Goal: Communication & Community: Answer question/provide support

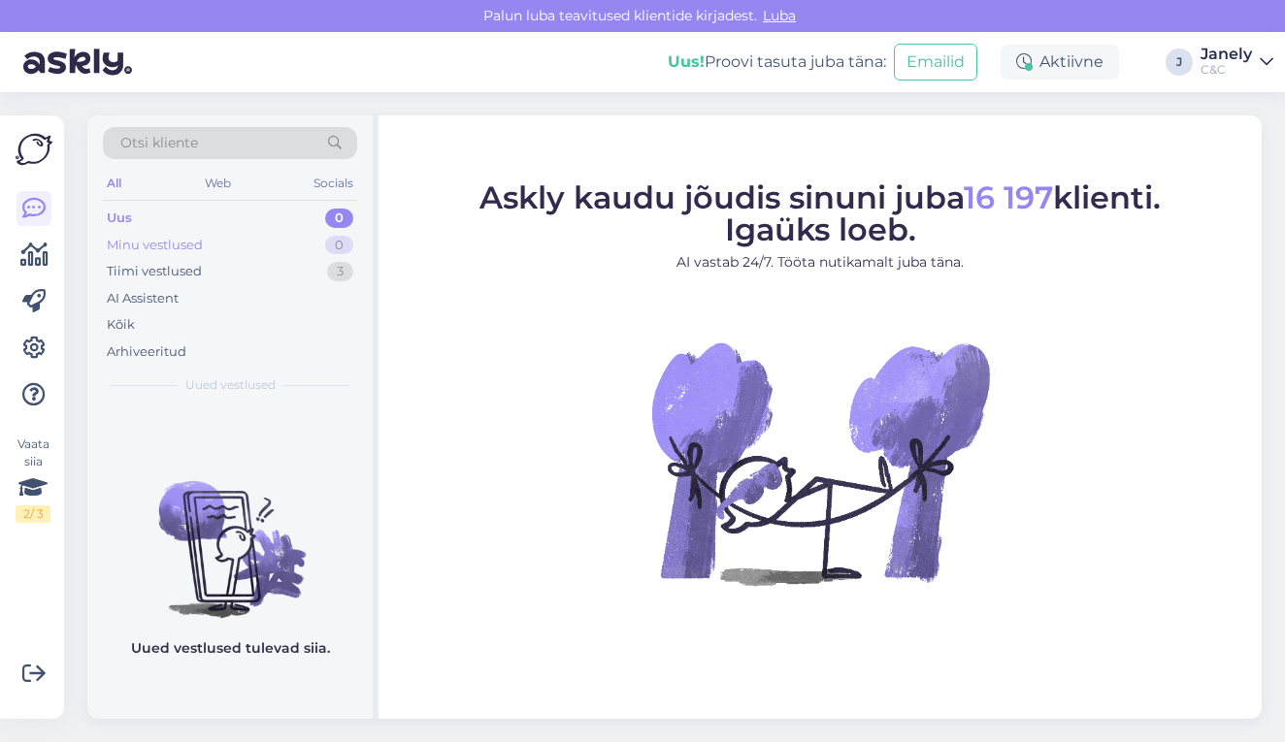
click at [239, 247] on div "Minu vestlused 0" at bounding box center [230, 245] width 254 height 27
click at [234, 278] on div "Tiimi vestlused 3" at bounding box center [230, 271] width 254 height 27
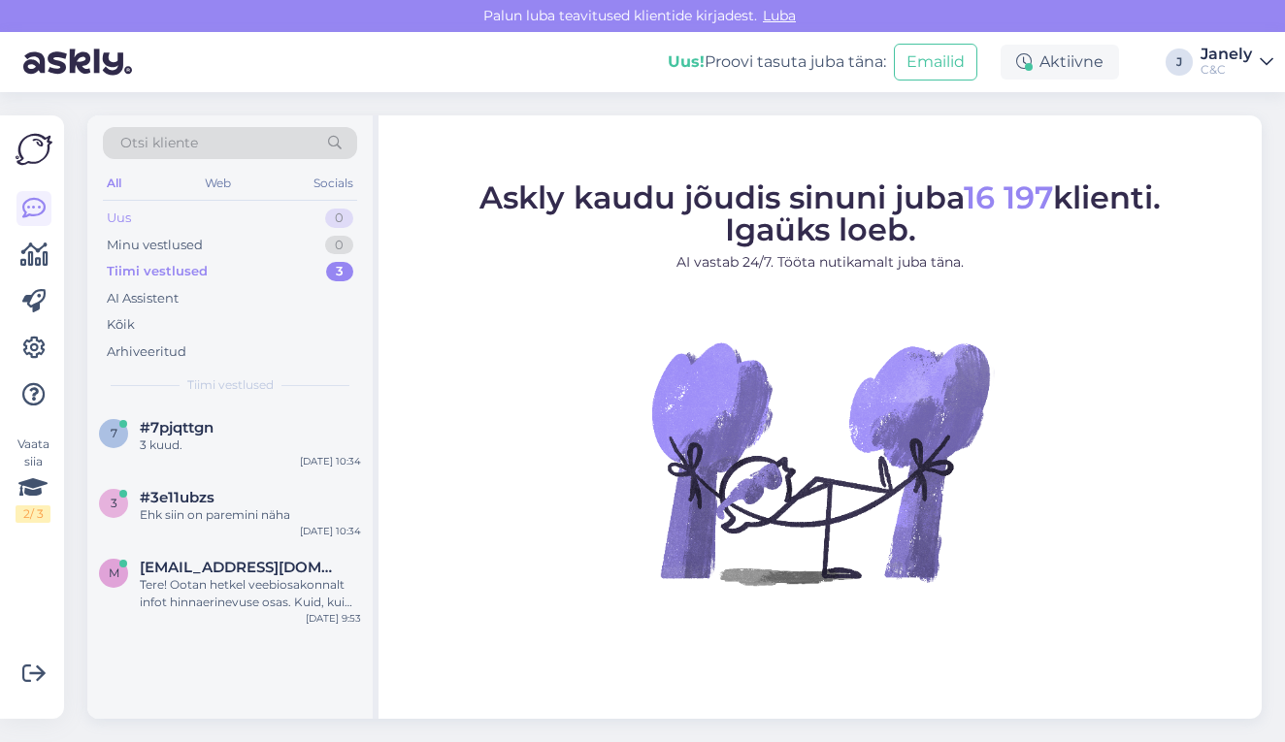
click at [236, 212] on div "Uus 0" at bounding box center [230, 218] width 254 height 27
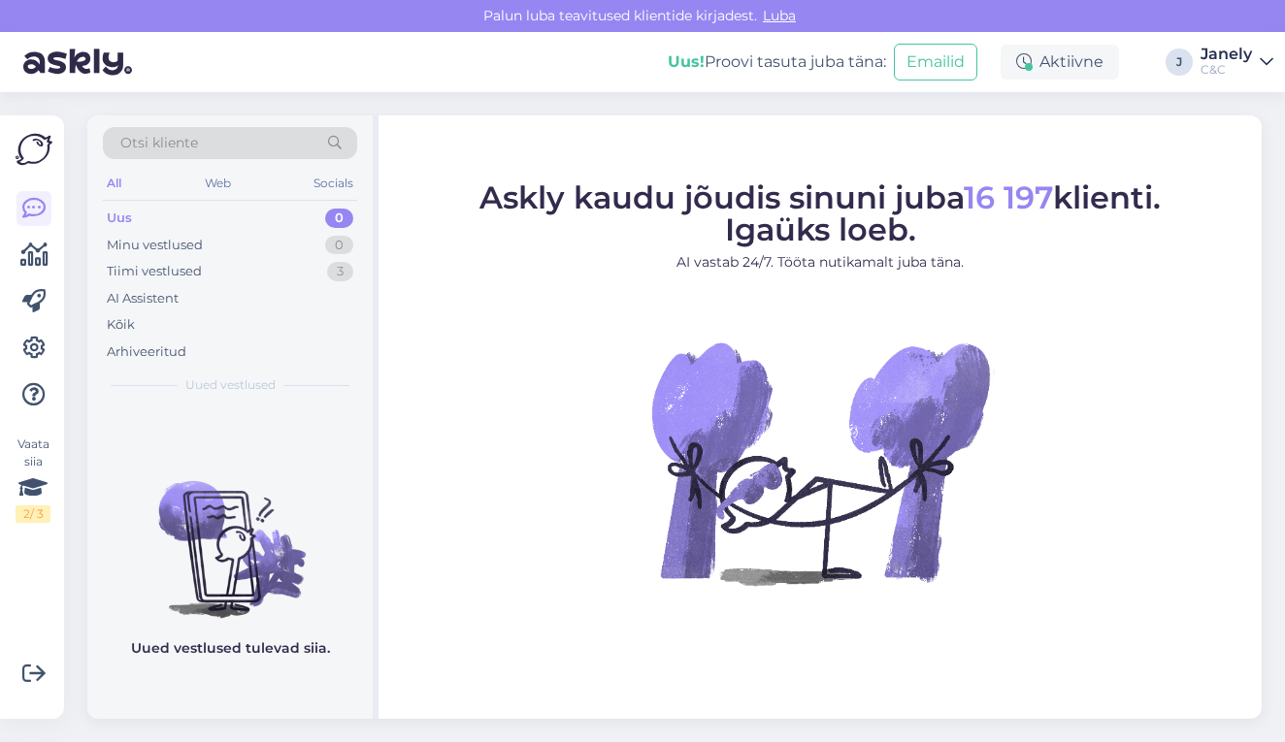
click at [779, 13] on span "Luba" at bounding box center [779, 15] width 45 height 17
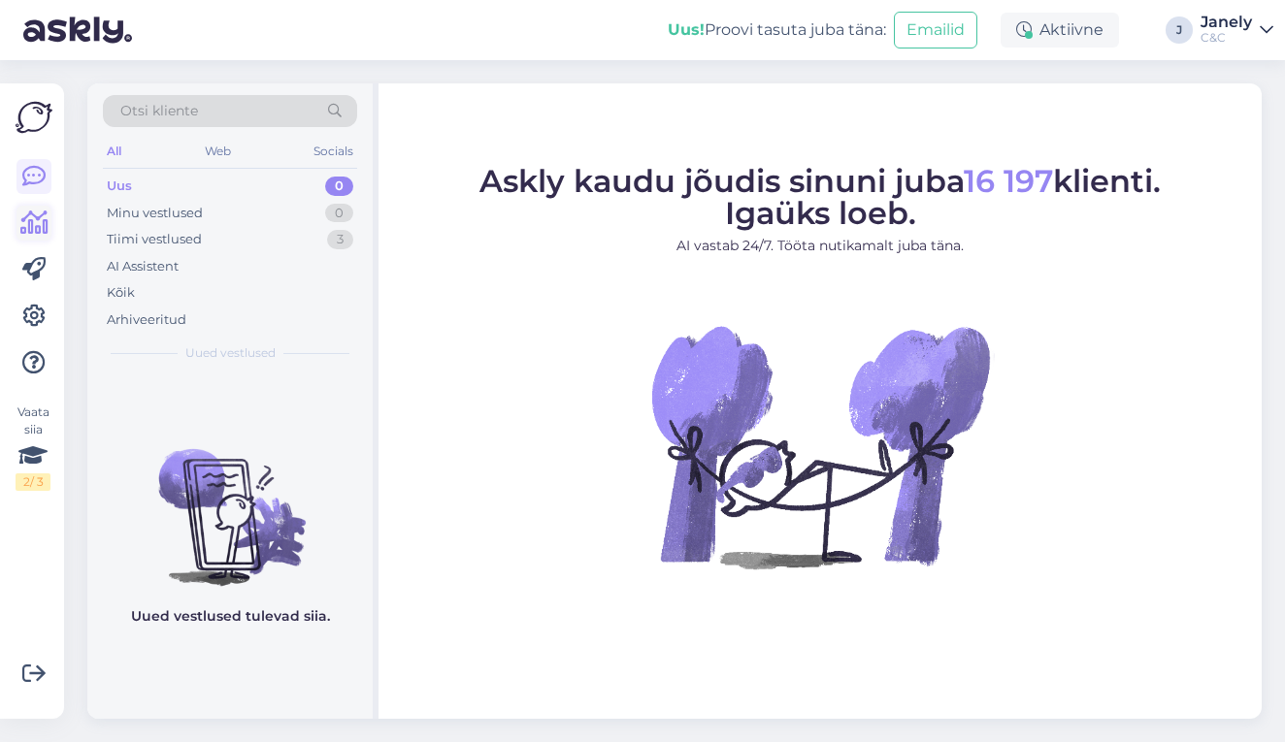
click at [47, 212] on icon at bounding box center [34, 223] width 28 height 23
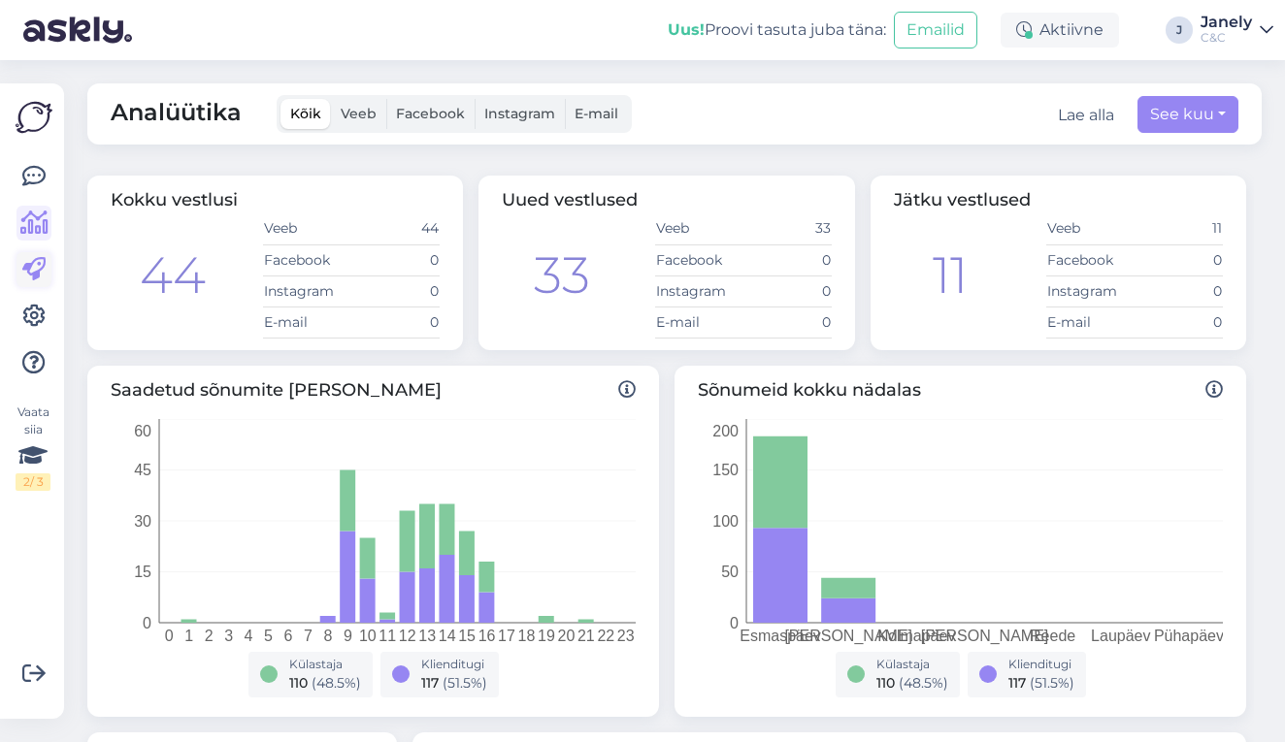
click at [44, 273] on icon at bounding box center [33, 269] width 23 height 23
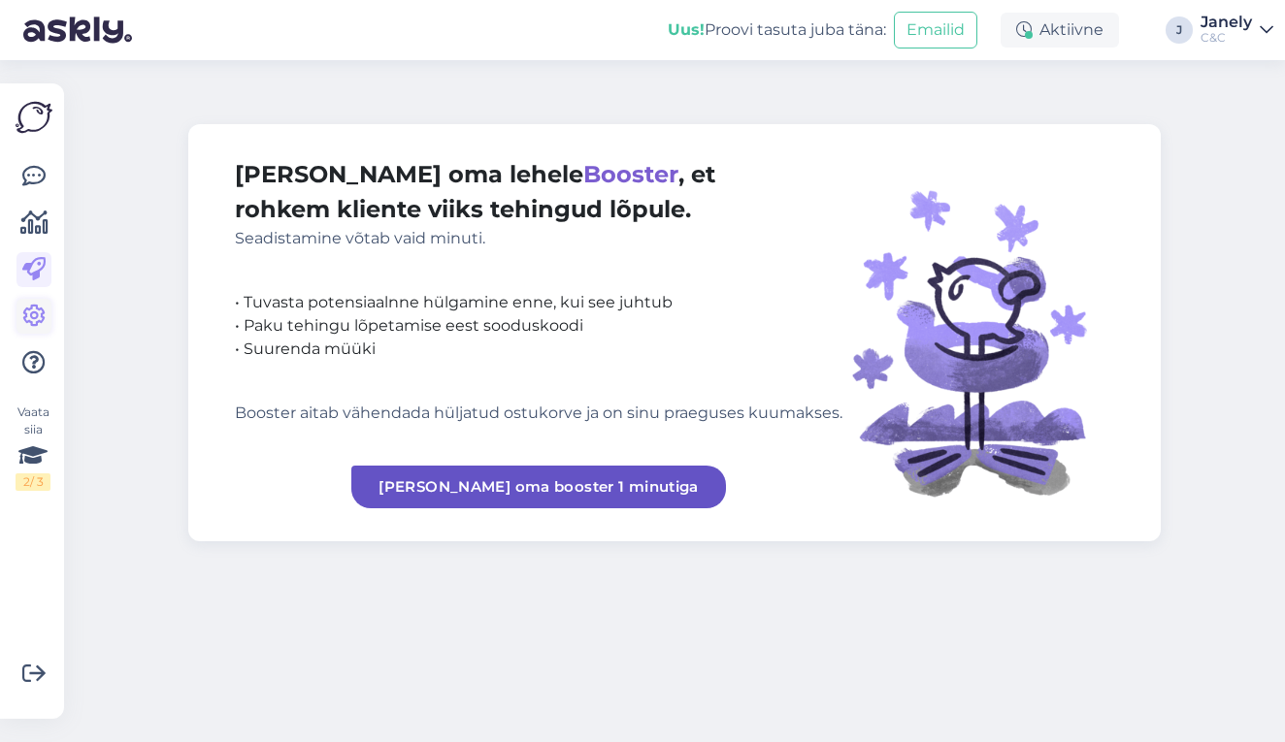
click at [39, 312] on icon at bounding box center [33, 316] width 23 height 23
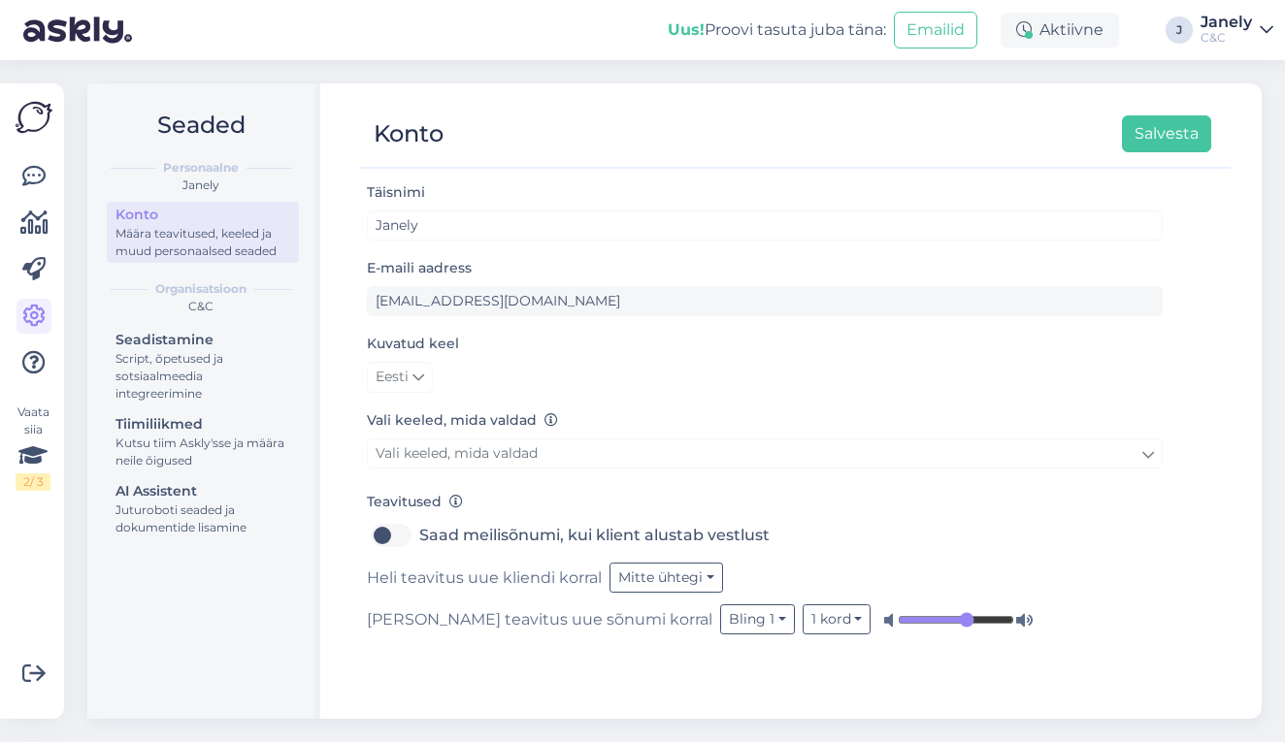
click at [26, 128] on img at bounding box center [34, 117] width 37 height 37
click at [28, 118] on img at bounding box center [34, 117] width 37 height 37
click at [32, 172] on icon at bounding box center [33, 176] width 23 height 23
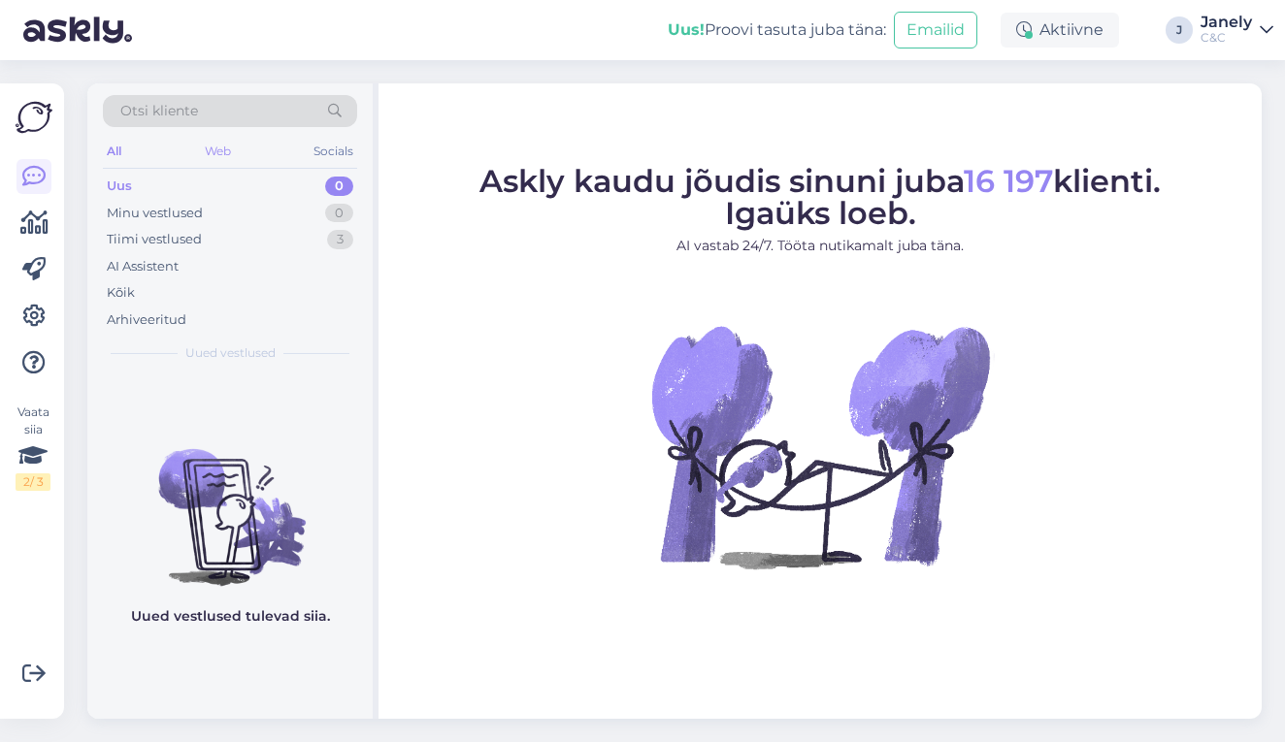
click at [228, 162] on div "Web" at bounding box center [218, 151] width 34 height 25
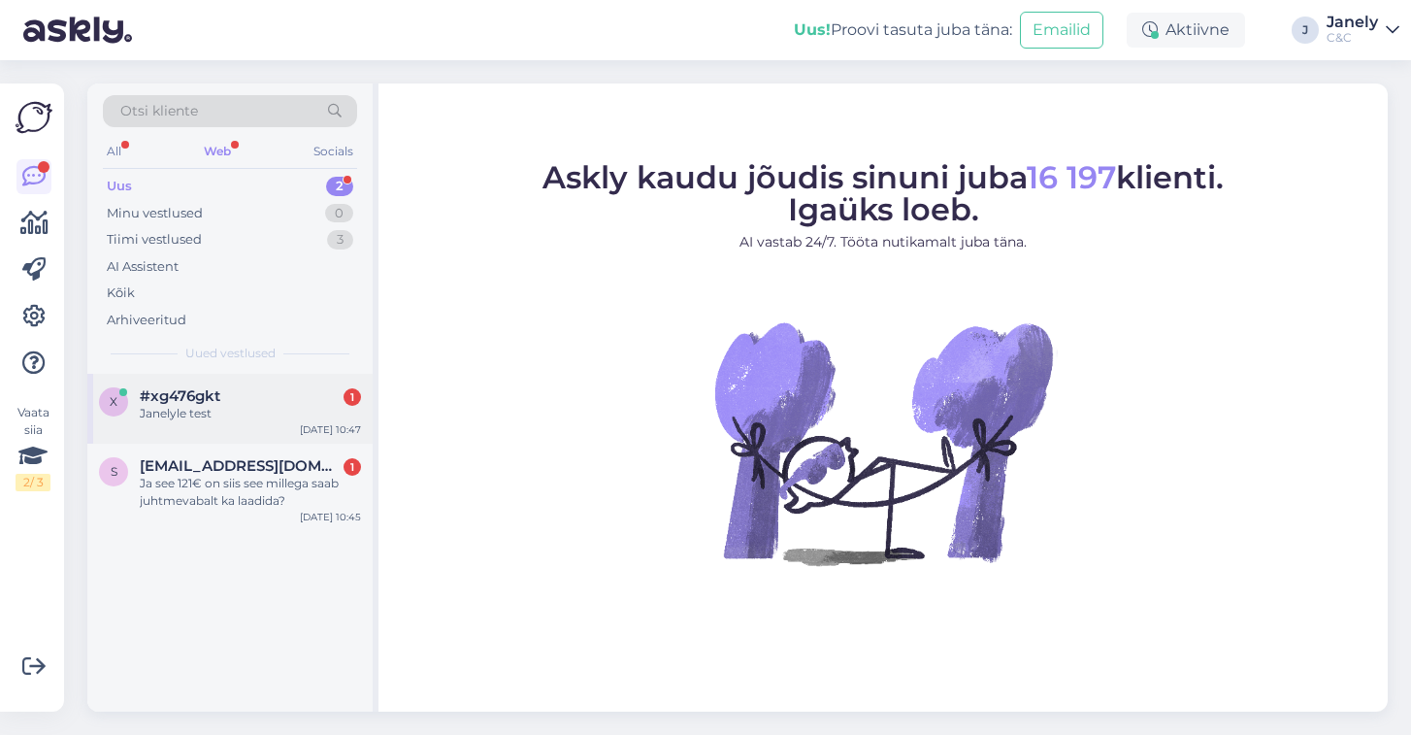
click at [278, 421] on div "x #xg476gkt 1 Janelyle test Sep 2 10:47" at bounding box center [229, 409] width 285 height 70
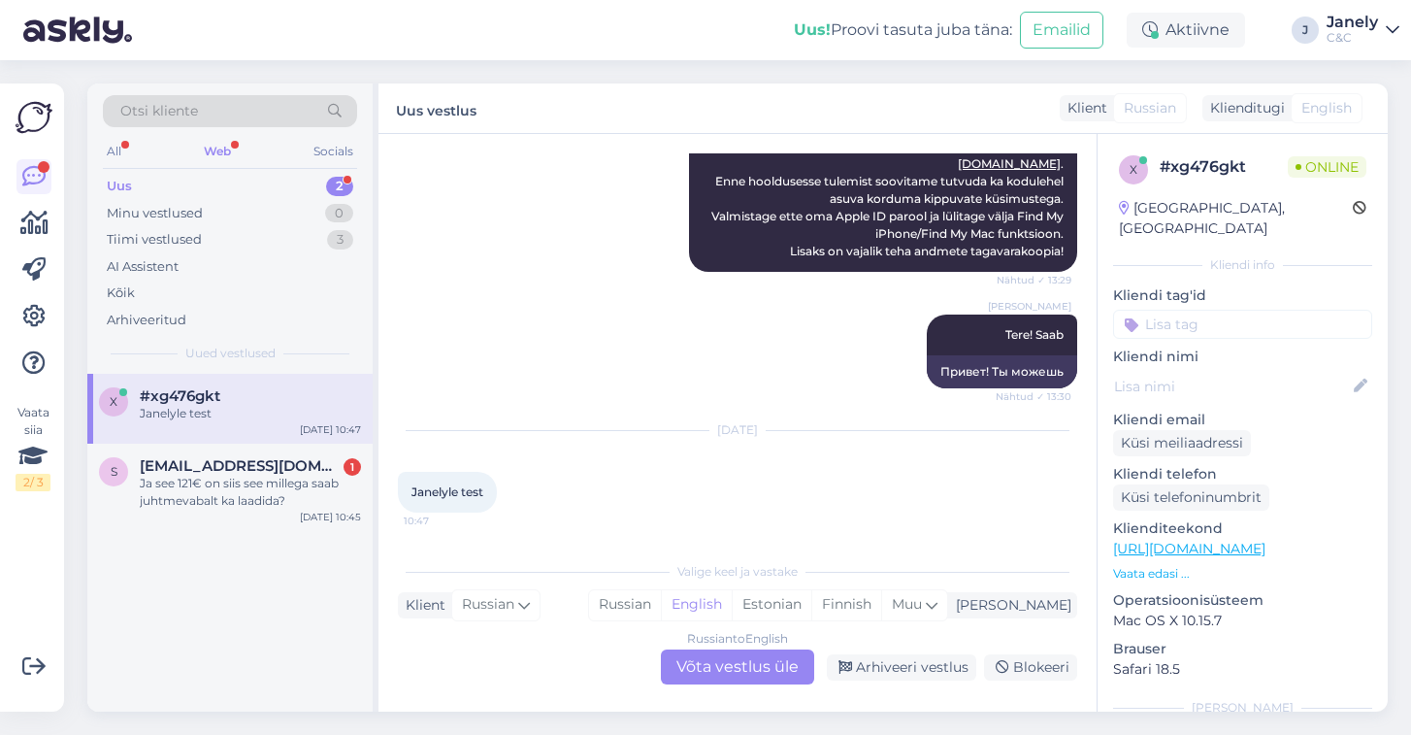
scroll to position [520, 0]
click at [748, 678] on div "Russian to English Võta vestlus üle" at bounding box center [737, 666] width 153 height 35
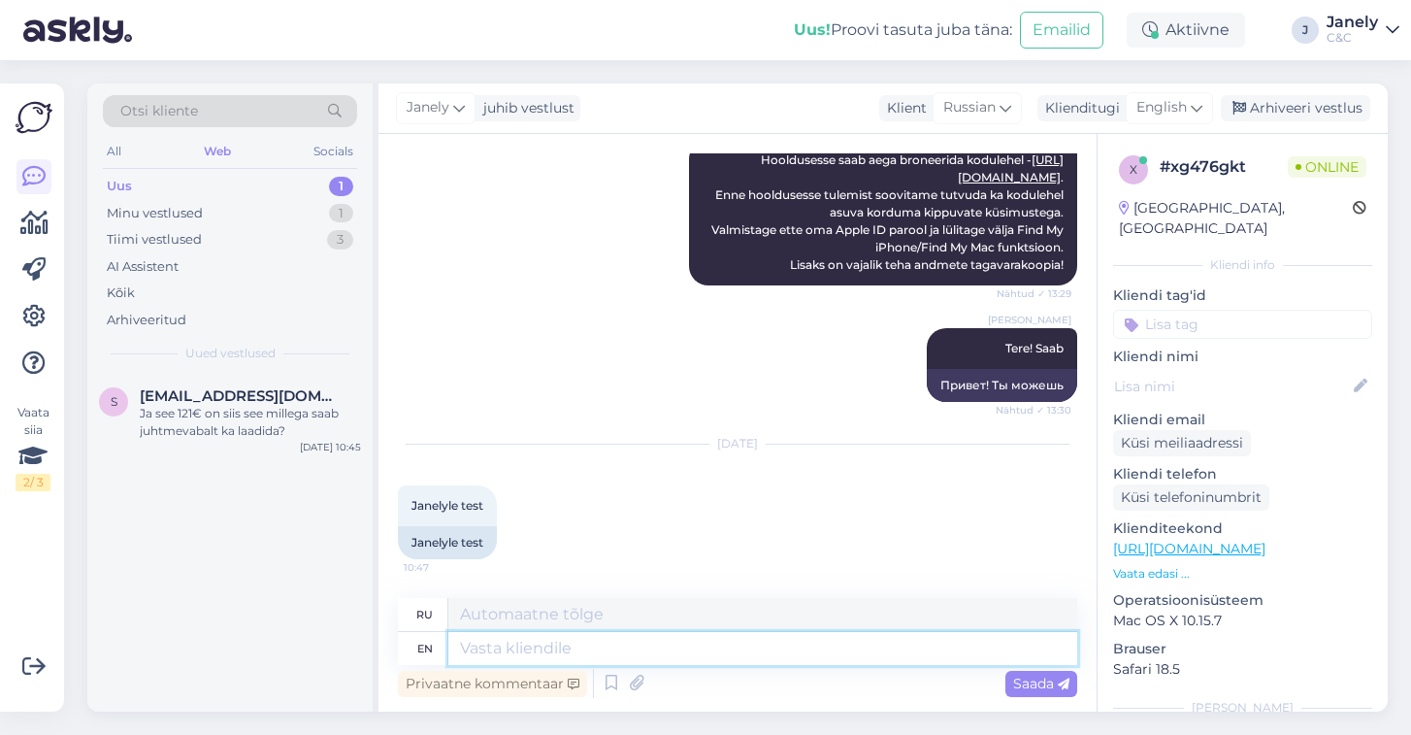
click at [693, 653] on textarea at bounding box center [762, 648] width 629 height 33
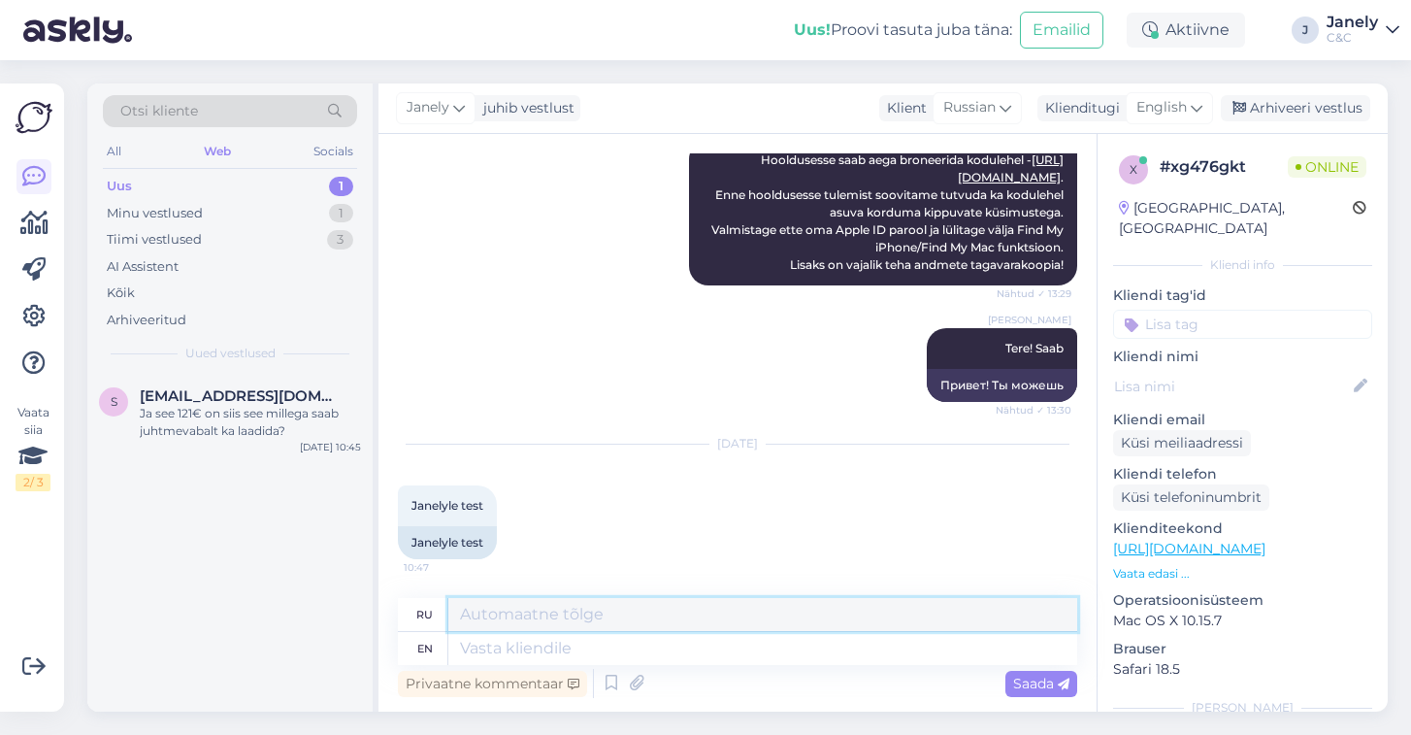
click at [675, 626] on textarea at bounding box center [762, 614] width 629 height 33
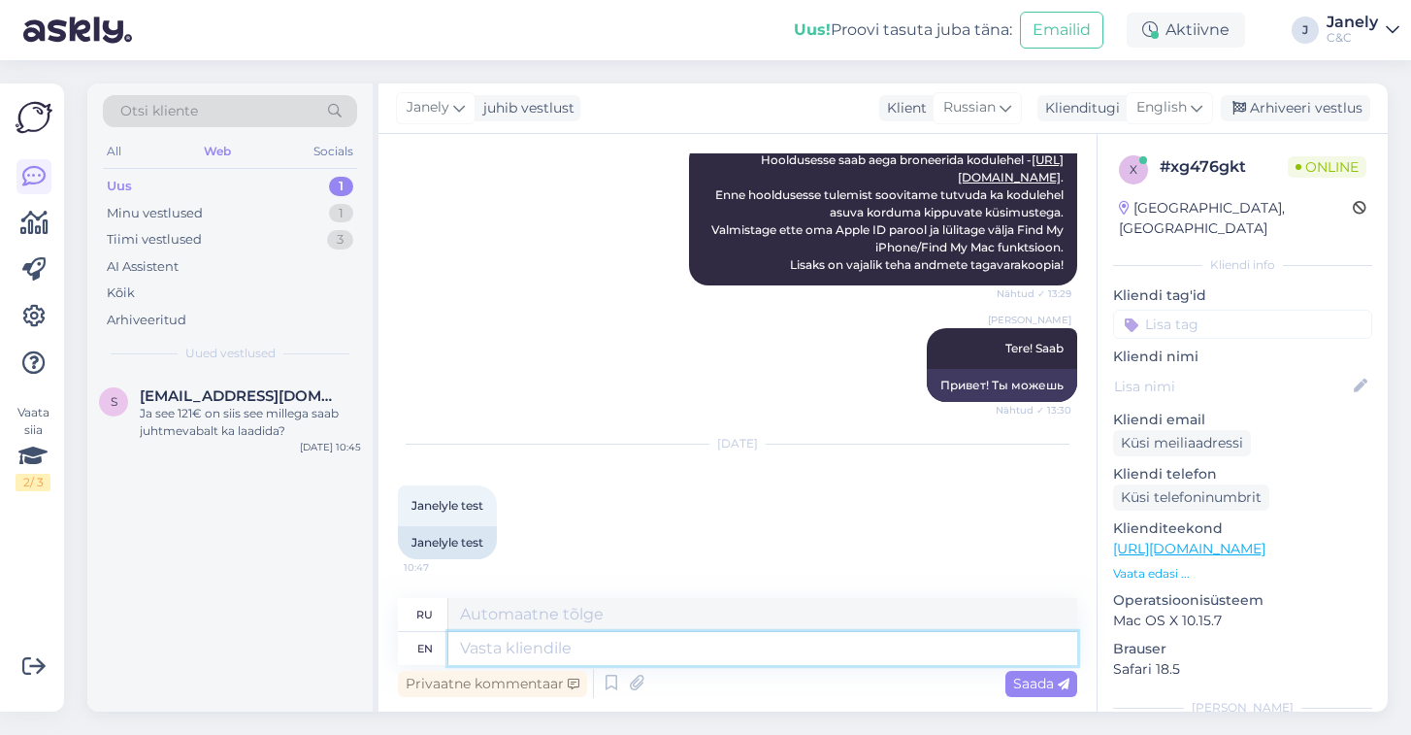
click at [673, 645] on textarea at bounding box center [762, 648] width 629 height 33
type textarea "Tere"
type textarea "Тере"
type textarea "Tere!"
type textarea "Вот!"
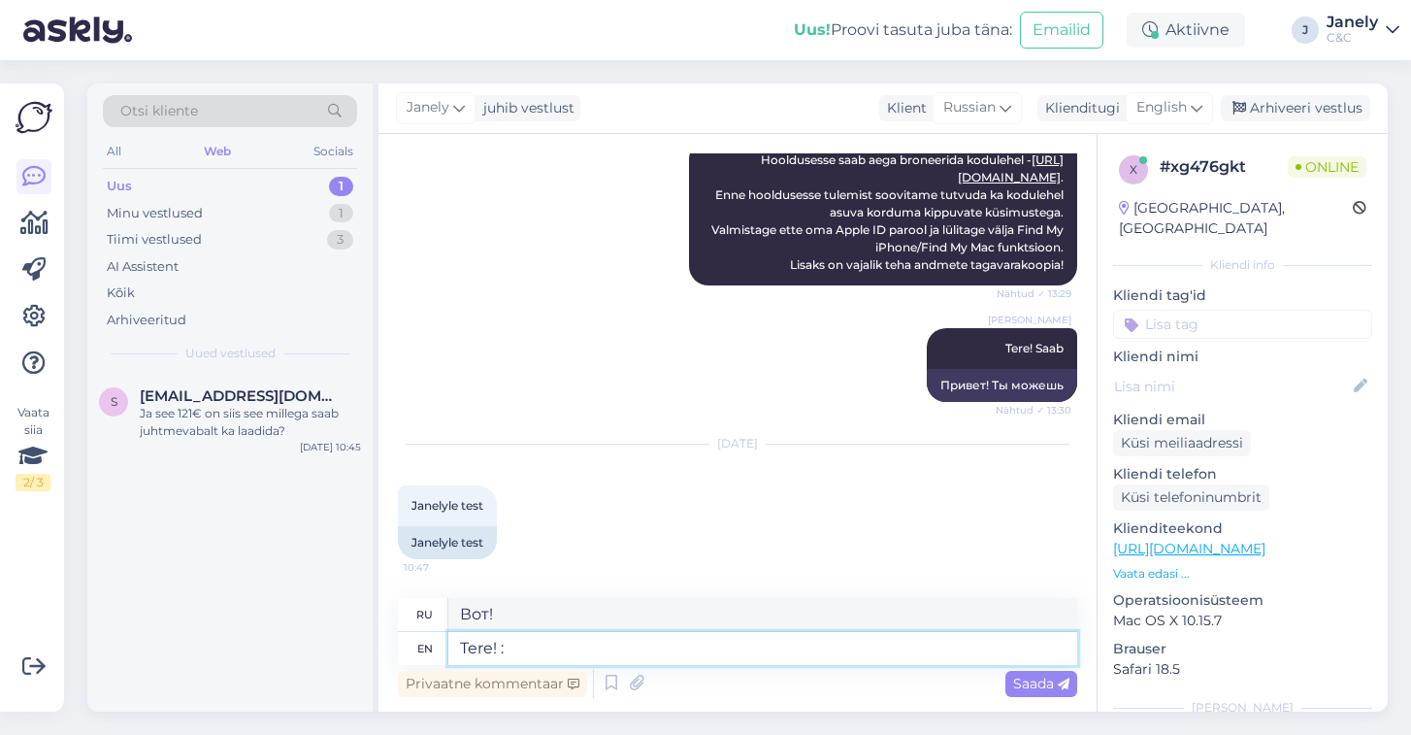
type textarea "Tere! :)"
type textarea "Вот! :)"
type textarea "Tere! :)"
click at [974, 117] on span "Russian" at bounding box center [969, 107] width 52 height 21
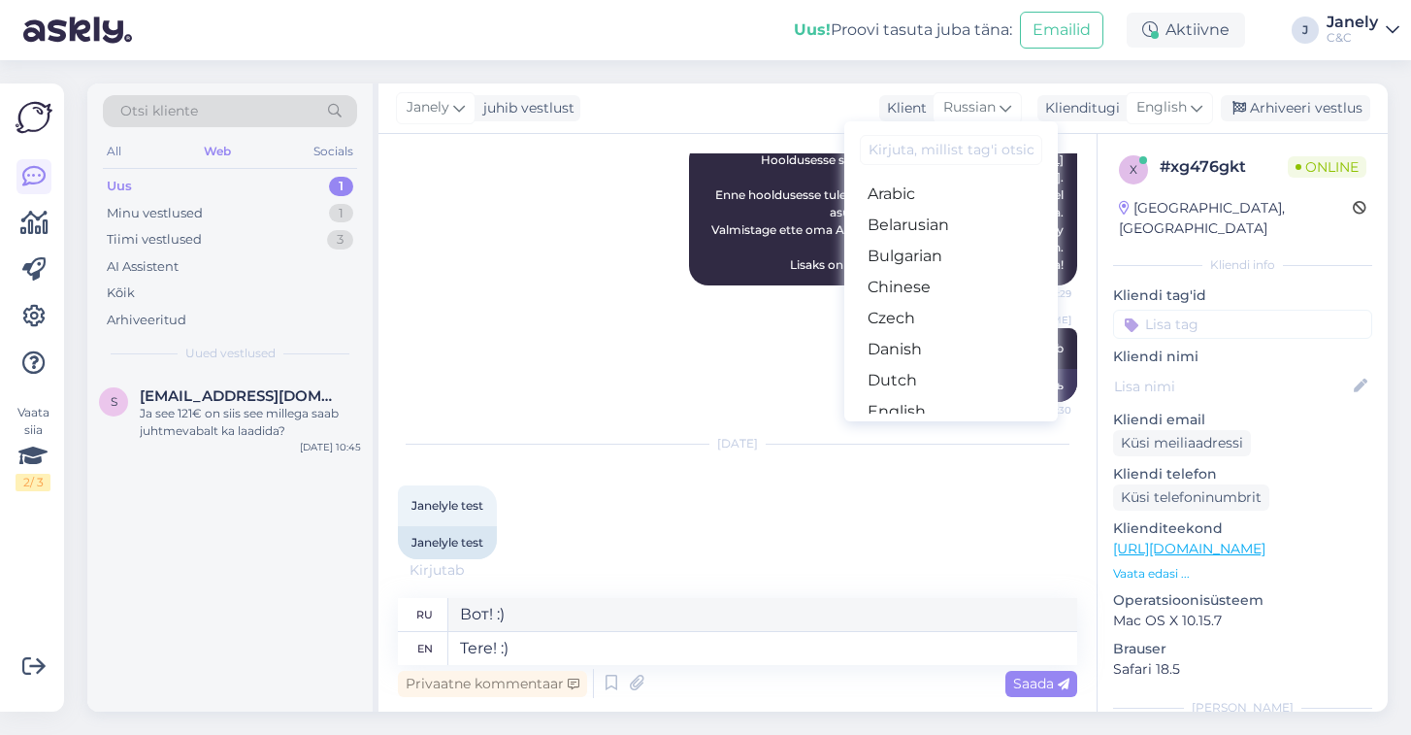
click at [934, 145] on input at bounding box center [951, 150] width 182 height 30
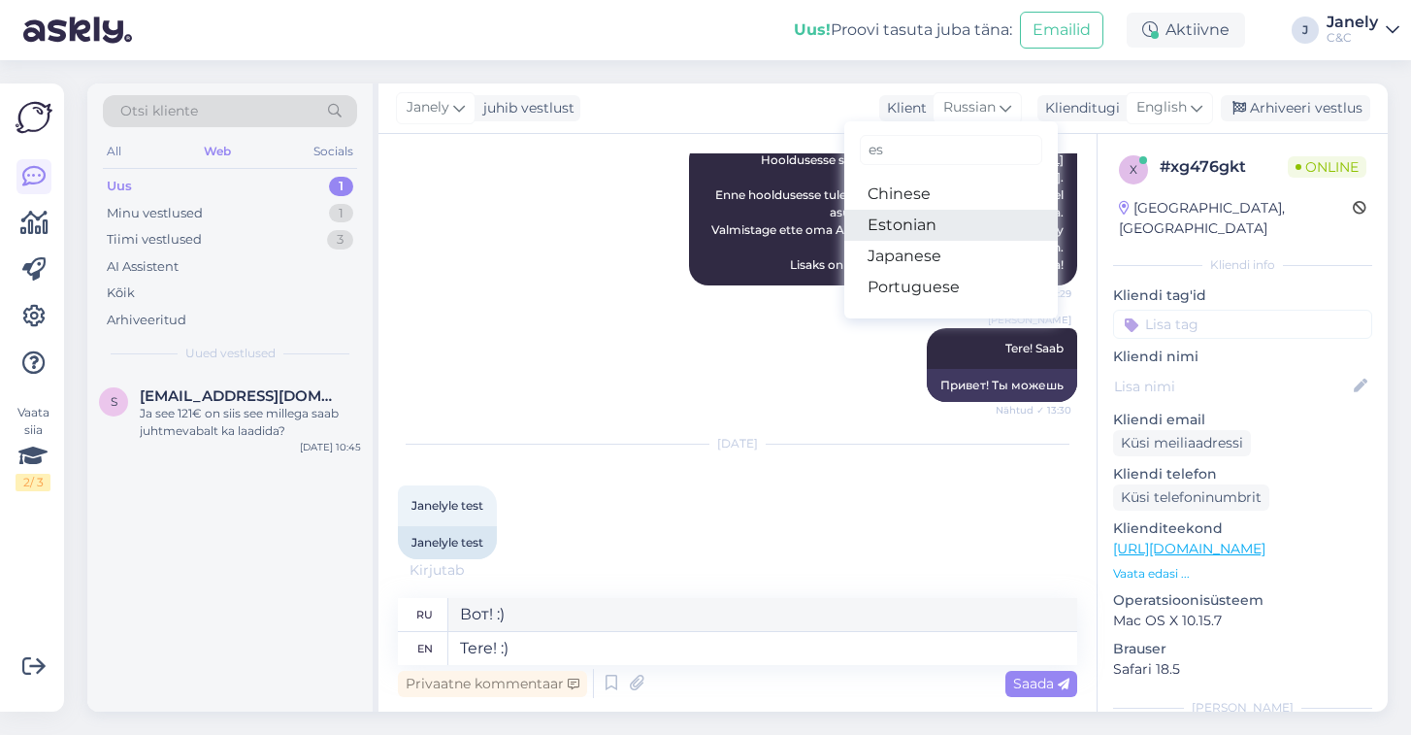
type input "es"
click at [904, 214] on link "Estonian" at bounding box center [951, 225] width 214 height 31
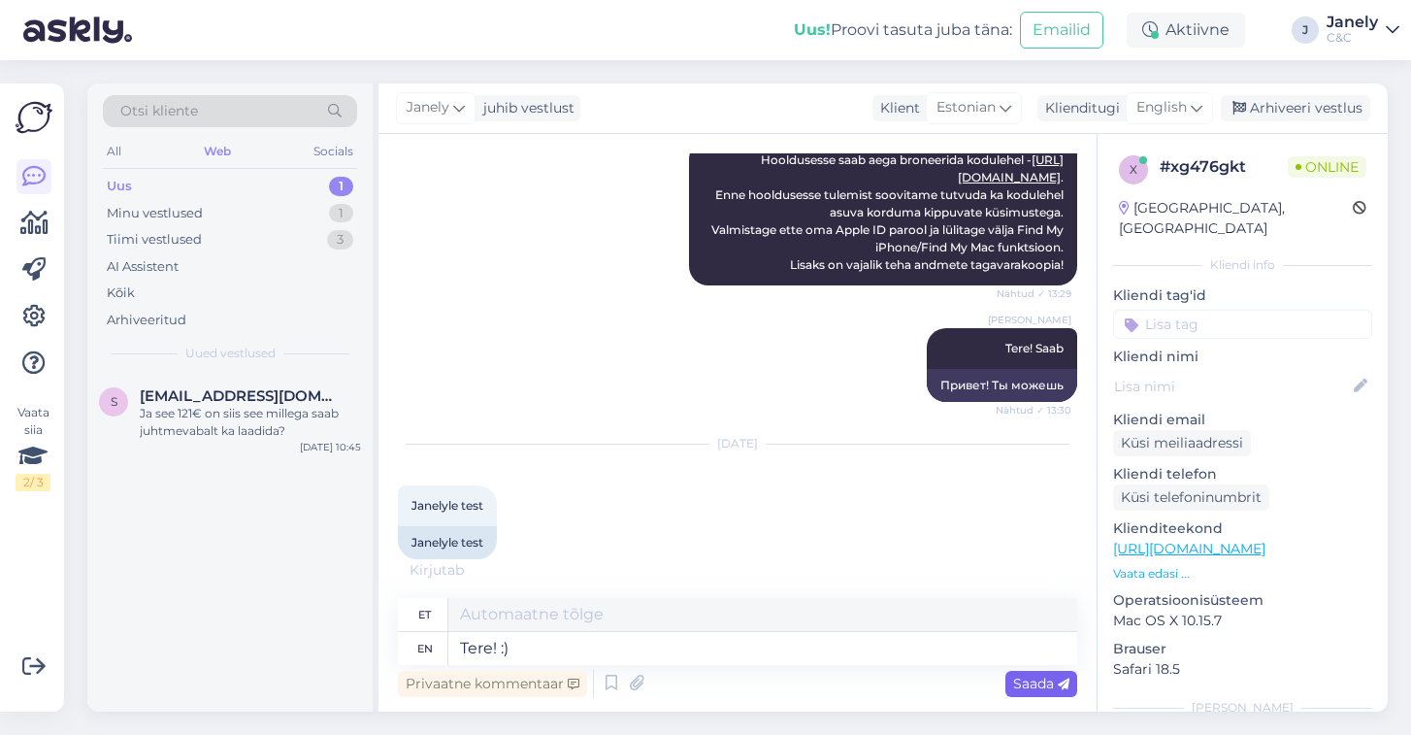
type textarea "Tere! :)"
click at [1035, 690] on span "Saada" at bounding box center [1041, 682] width 56 height 17
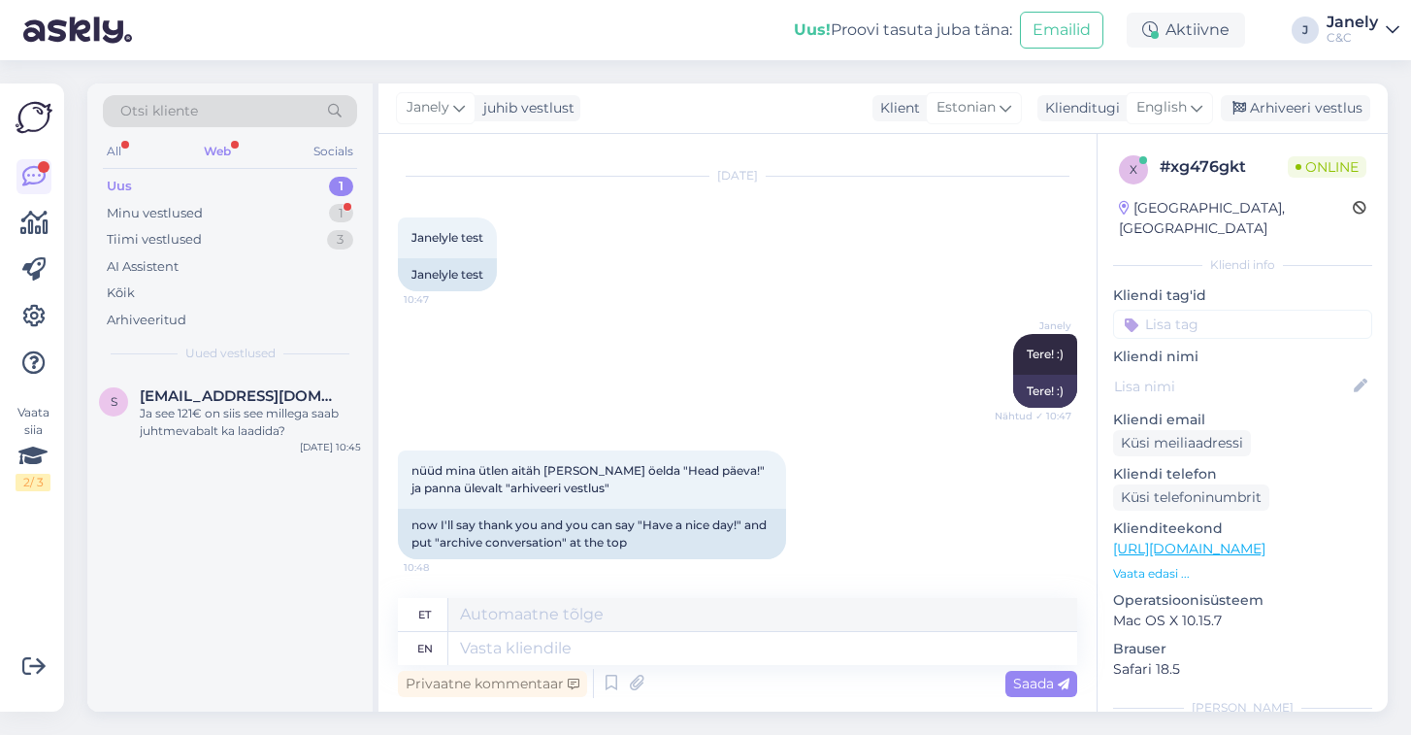
scroll to position [891, 0]
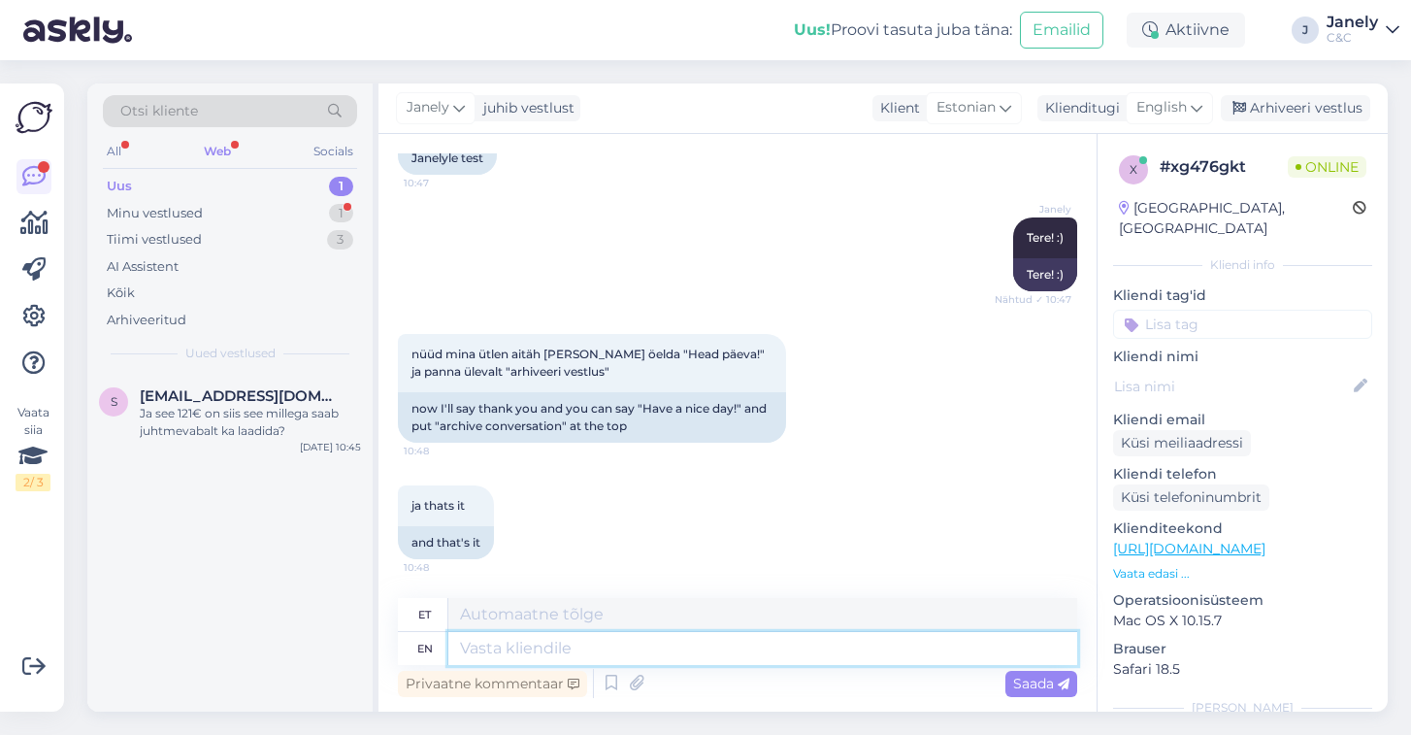
click at [716, 644] on textarea at bounding box center [762, 648] width 629 height 33
type textarea "heads"
type textarea "pead"
type textarea "head"
type textarea "pea"
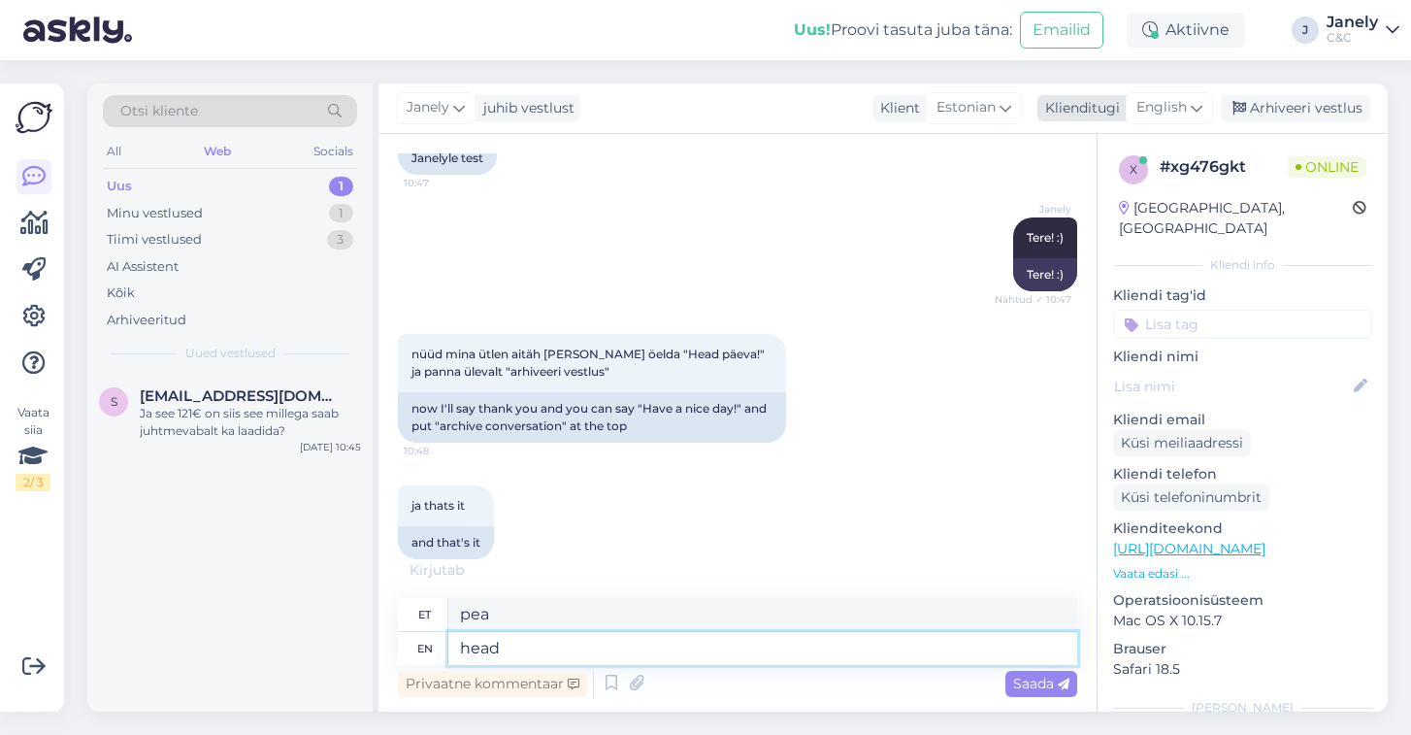
type textarea "head"
click at [1198, 108] on icon at bounding box center [1197, 107] width 12 height 21
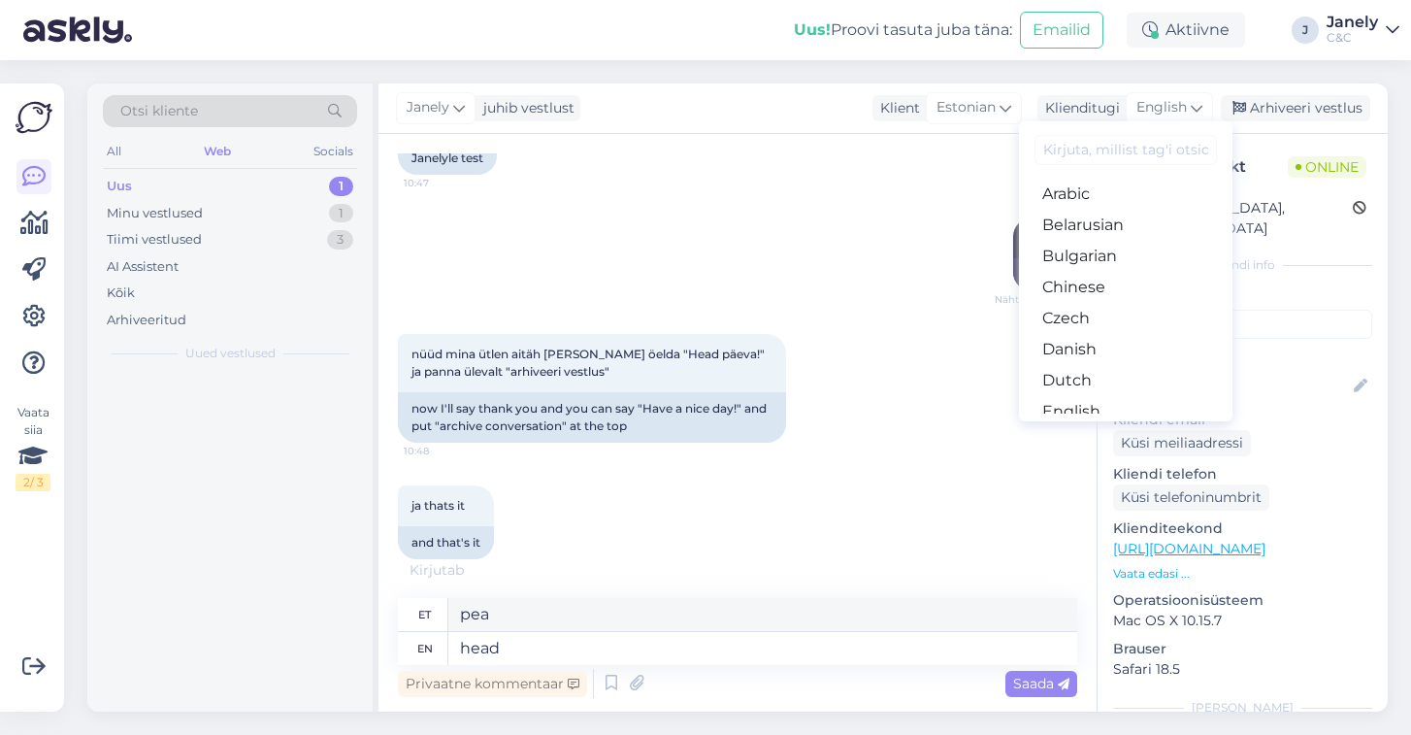
click at [1151, 154] on input at bounding box center [1126, 150] width 182 height 30
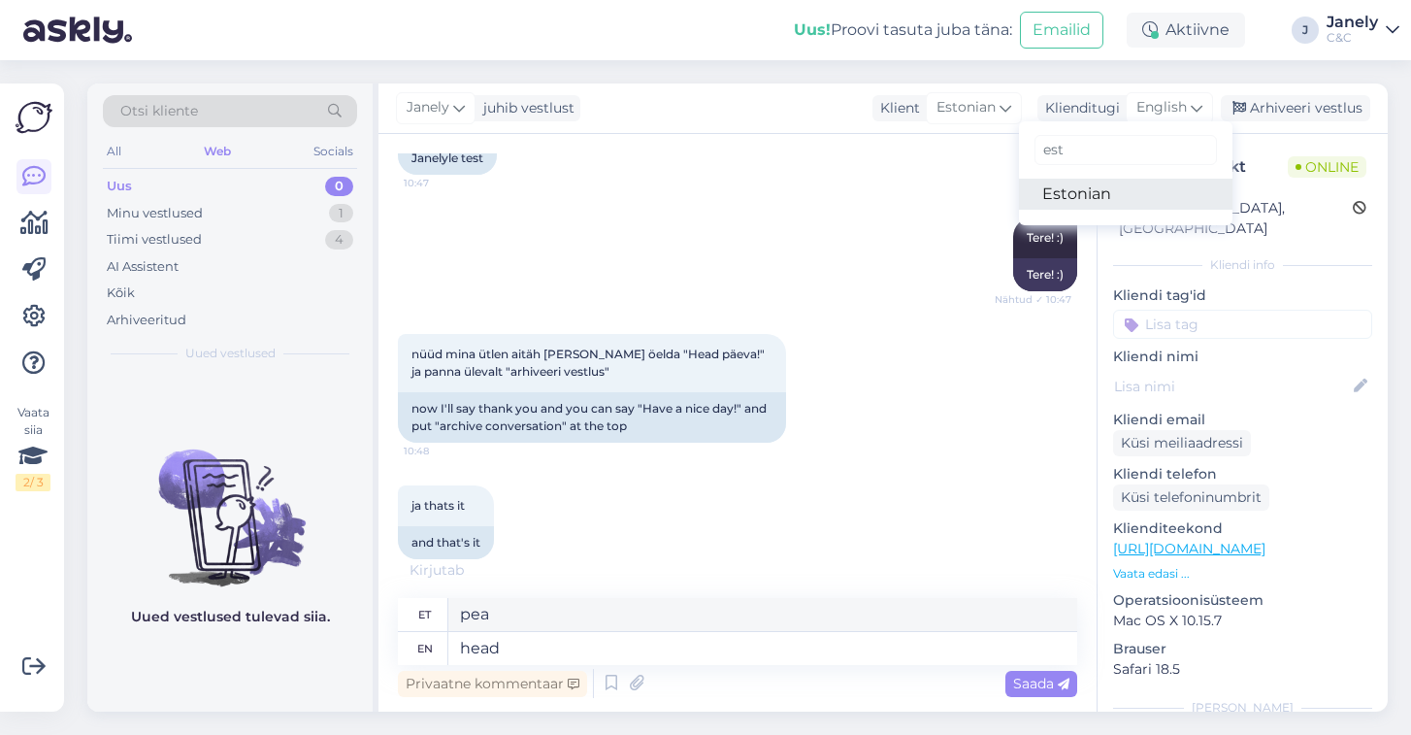
type input "est"
click at [1089, 190] on link "Estonian" at bounding box center [1126, 194] width 214 height 31
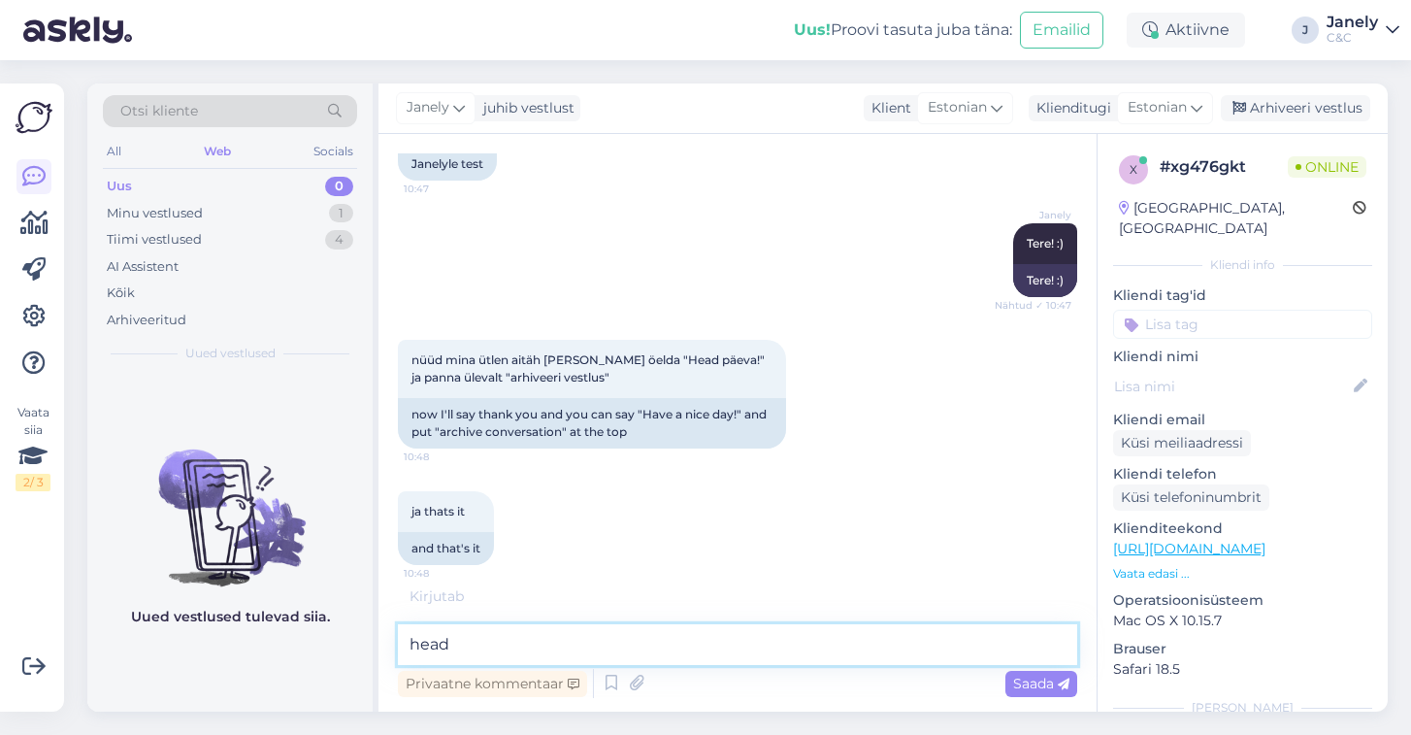
click at [511, 650] on textarea "head" at bounding box center [737, 644] width 679 height 41
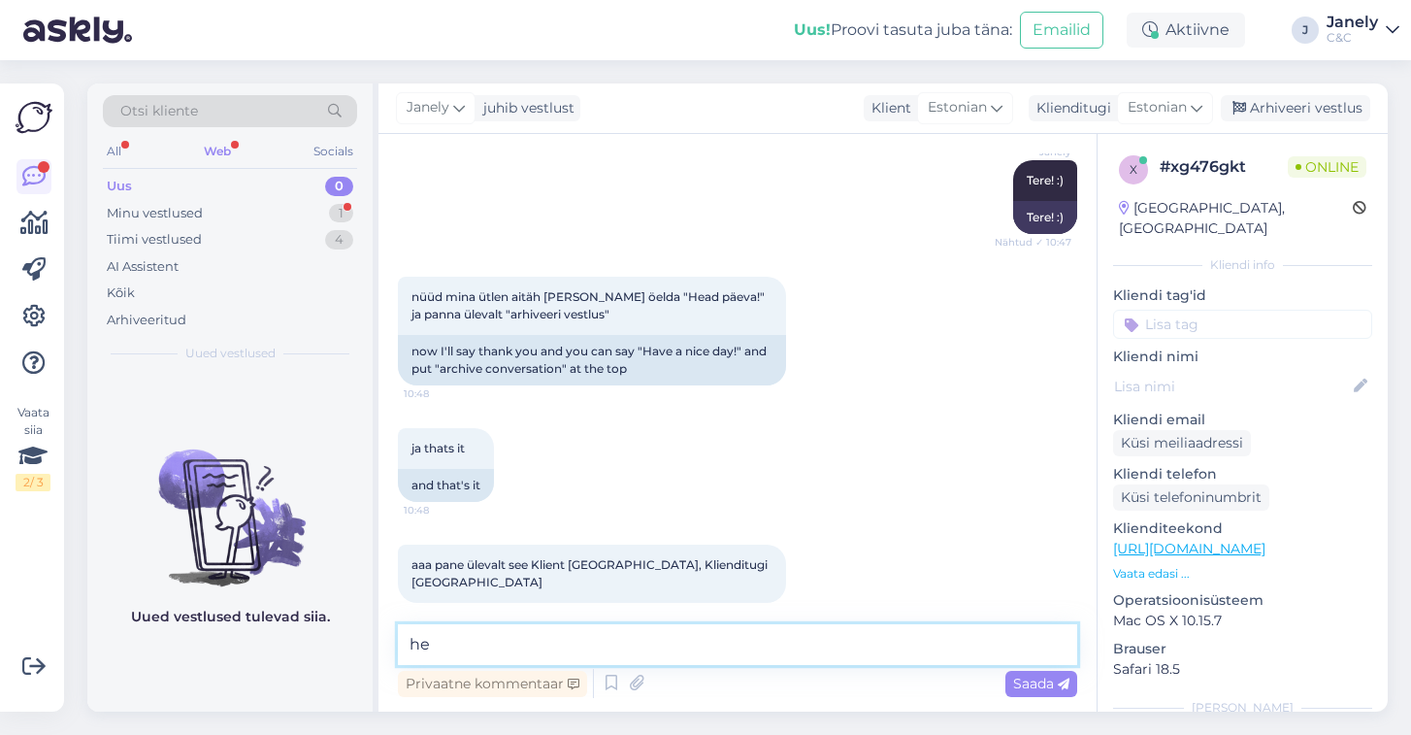
type textarea "h"
click at [627, 649] on textarea at bounding box center [737, 642] width 679 height 41
type textarea "jah mul hakkas siit mingit translatema"
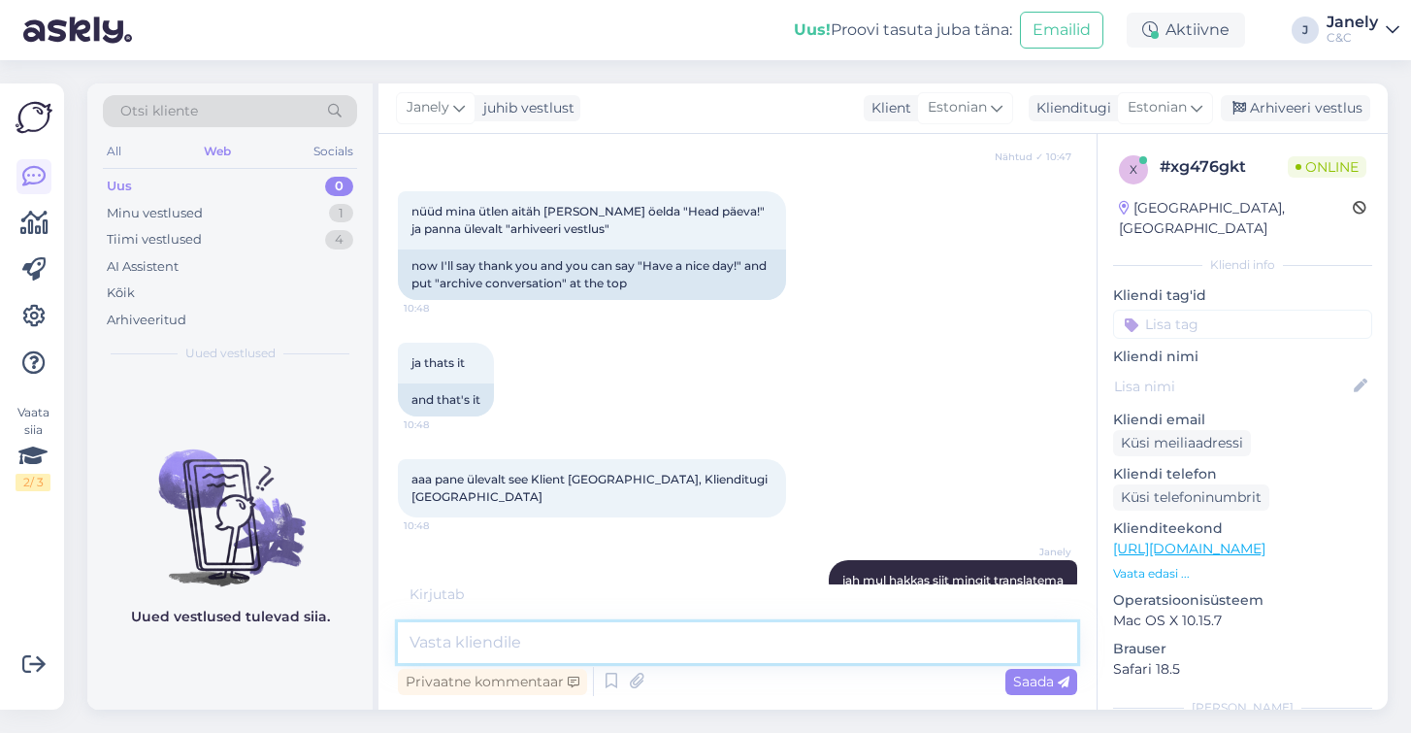
scroll to position [1117, 0]
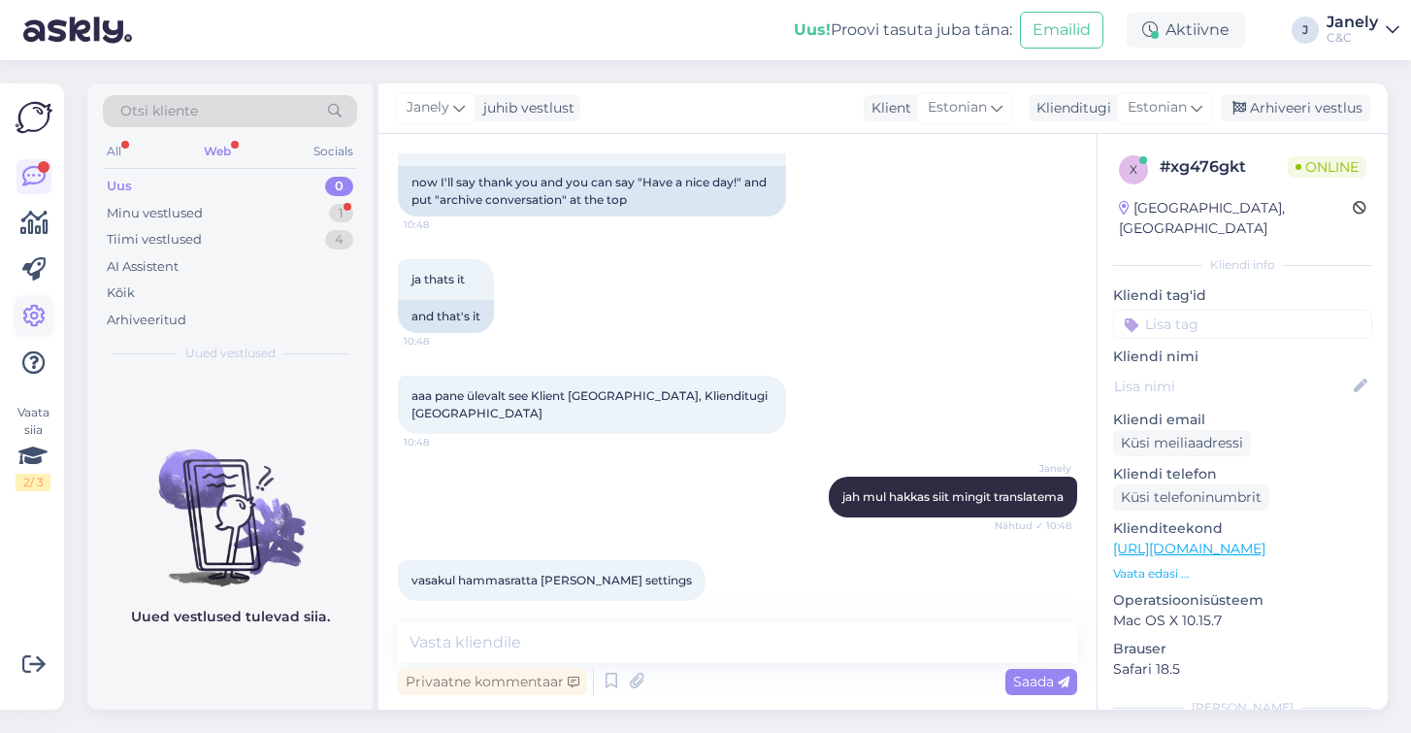
click at [37, 321] on icon at bounding box center [33, 316] width 23 height 23
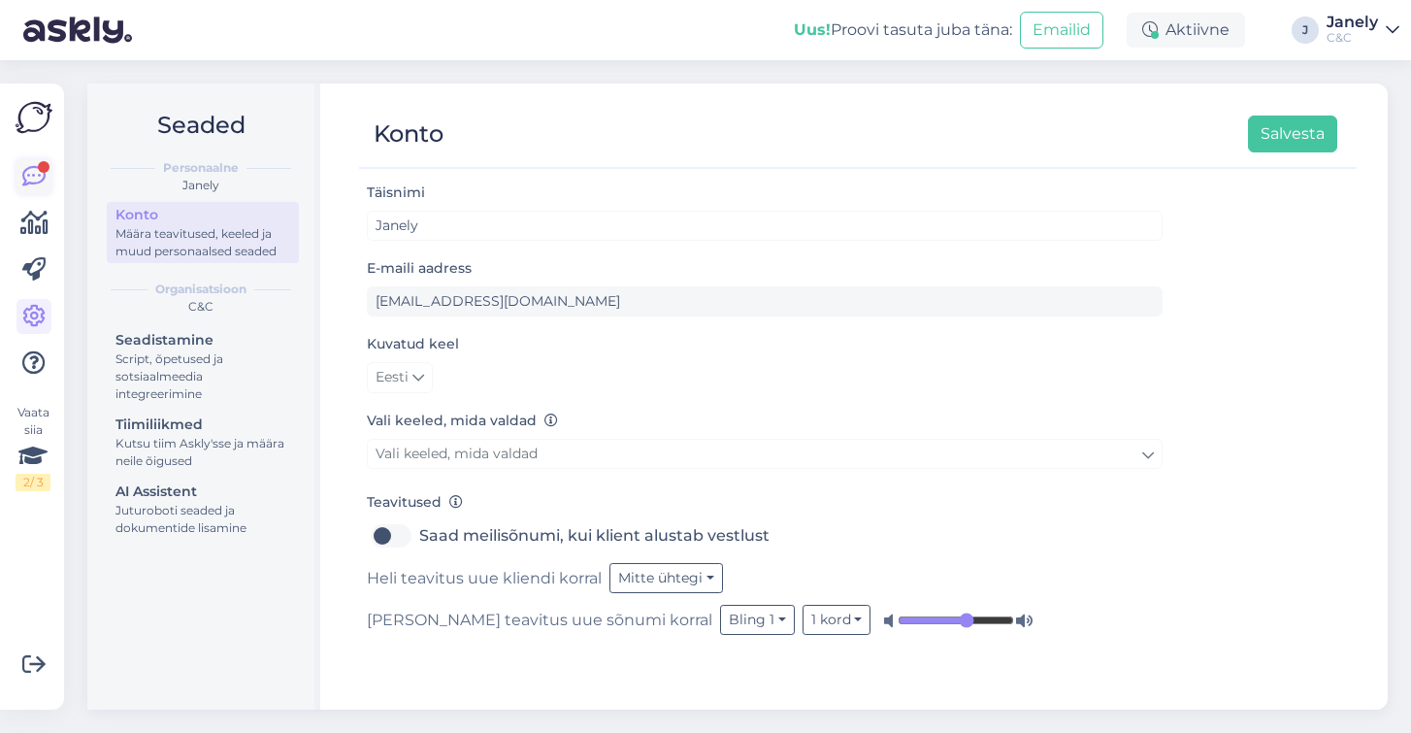
click at [36, 181] on icon at bounding box center [33, 176] width 23 height 23
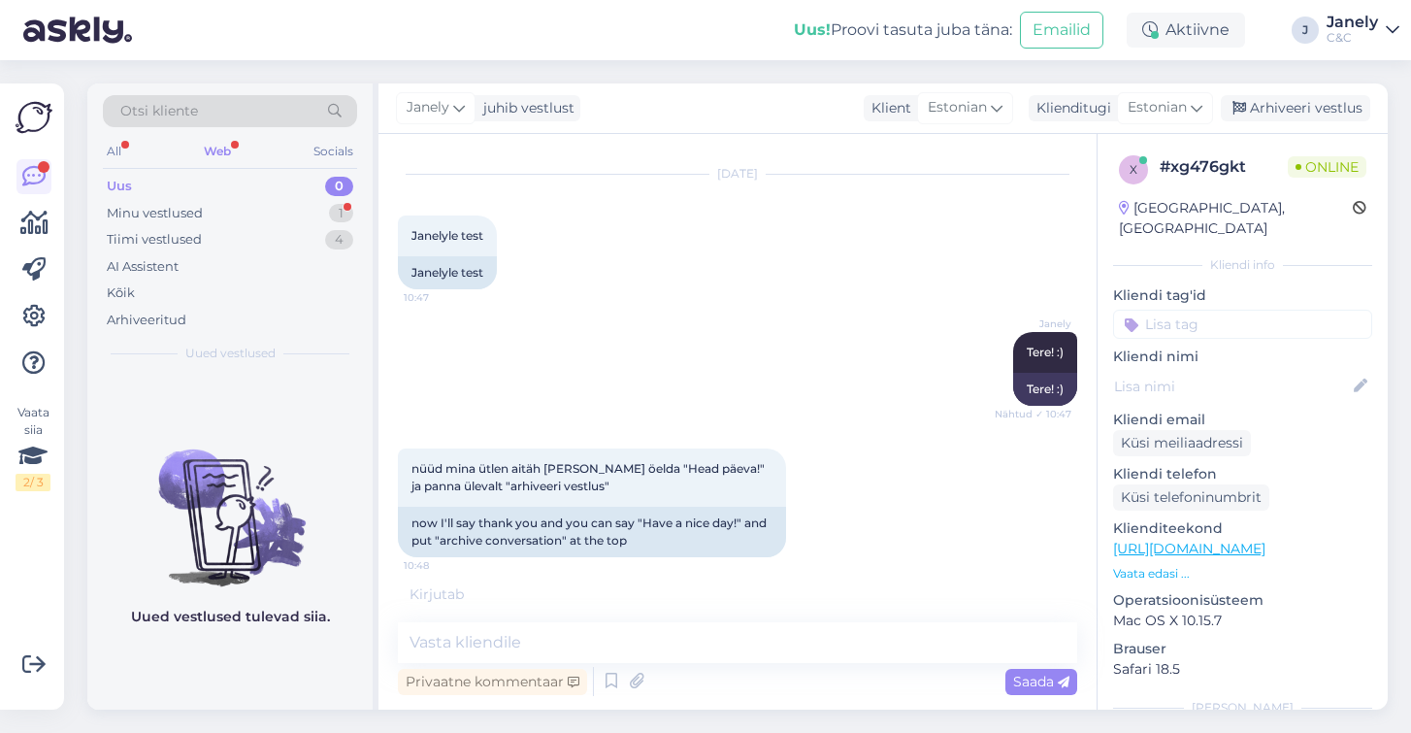
scroll to position [1200, 0]
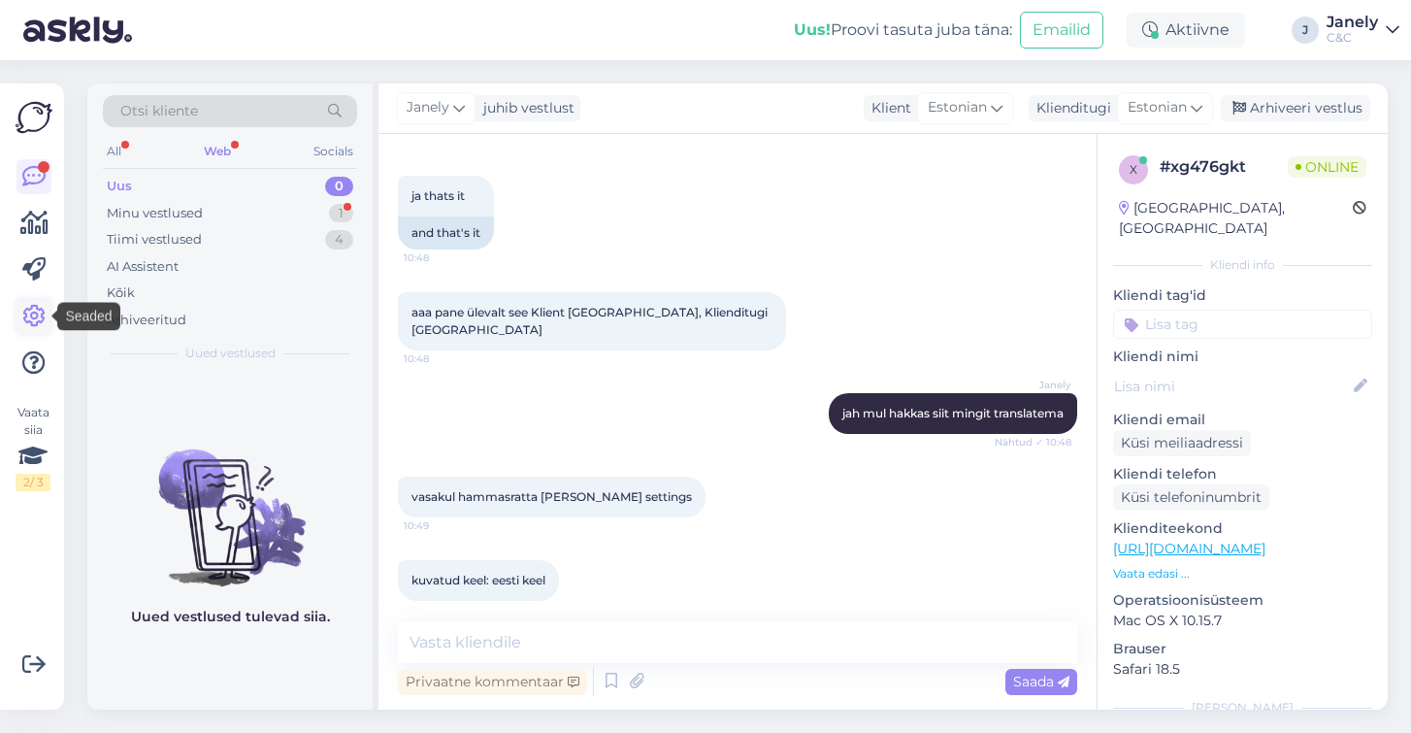
click at [43, 318] on icon at bounding box center [33, 316] width 23 height 23
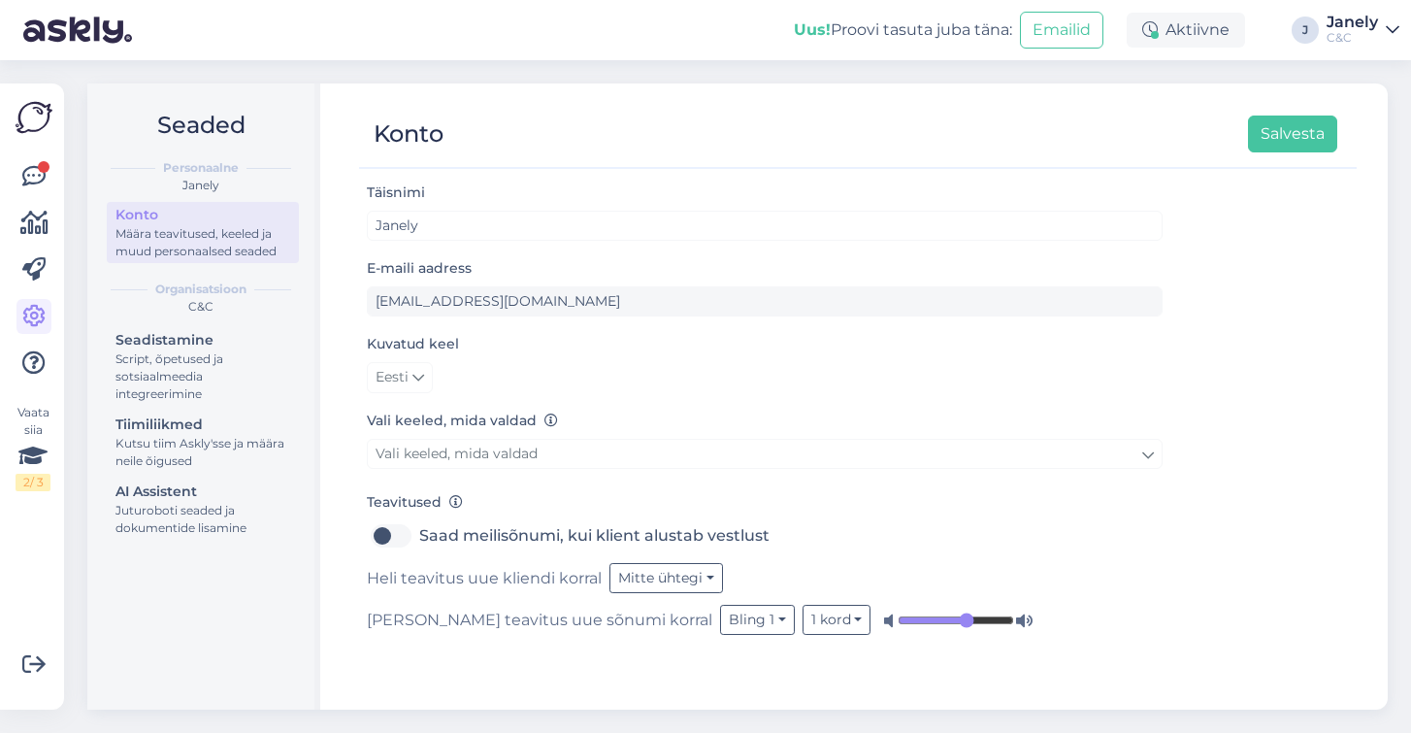
click at [579, 460] on link "Vali keeled, mida valdad" at bounding box center [765, 454] width 796 height 30
click at [678, 539] on link "Estonian" at bounding box center [765, 541] width 242 height 31
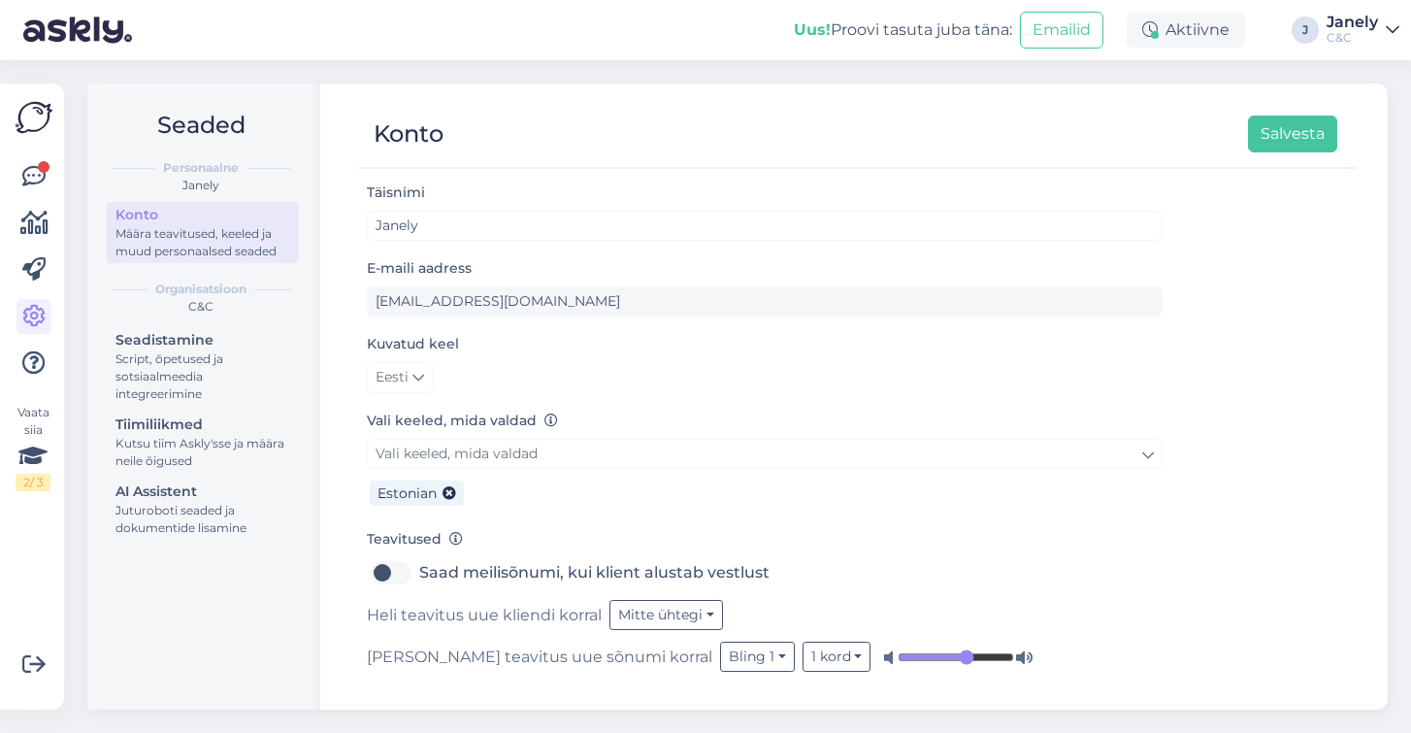
click at [571, 444] on link "Vali keeled, mida valdad" at bounding box center [765, 454] width 796 height 30
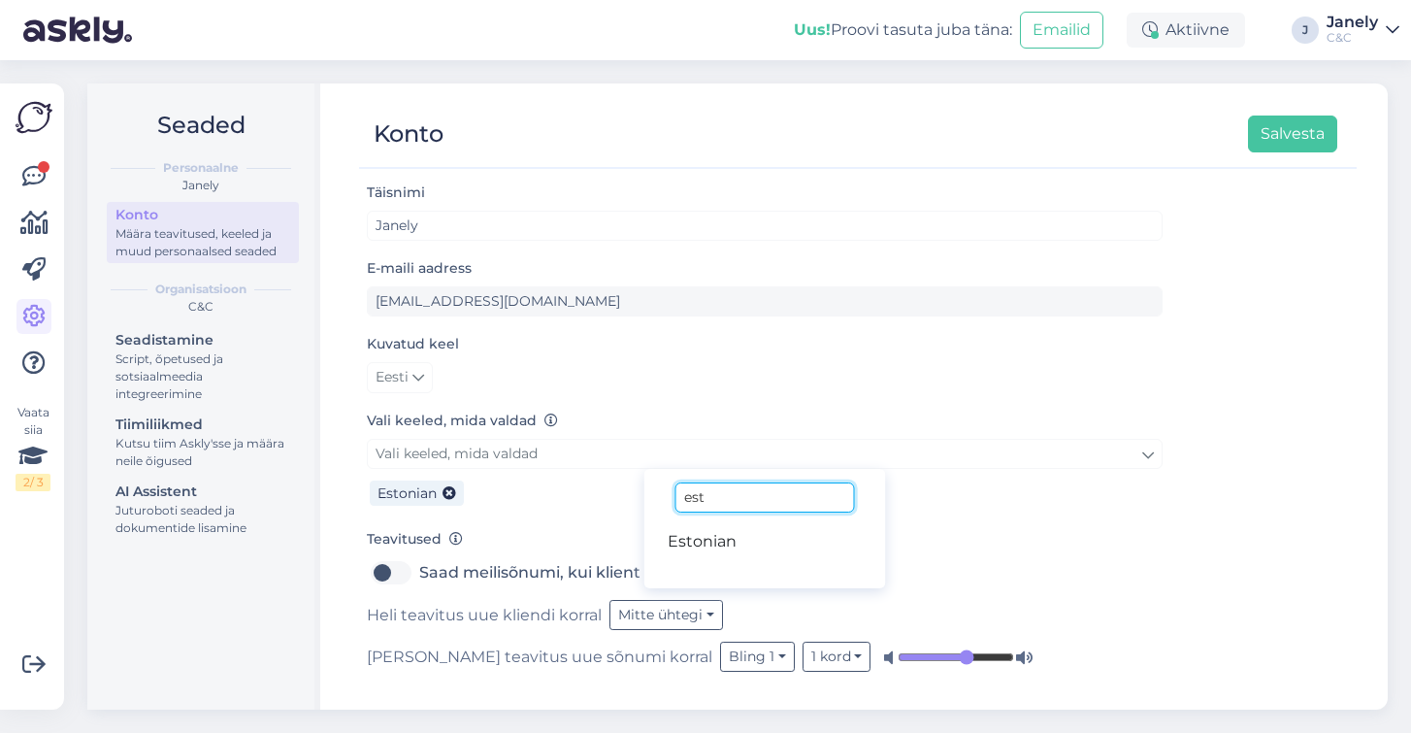
click at [761, 493] on input "est" at bounding box center [764, 497] width 179 height 30
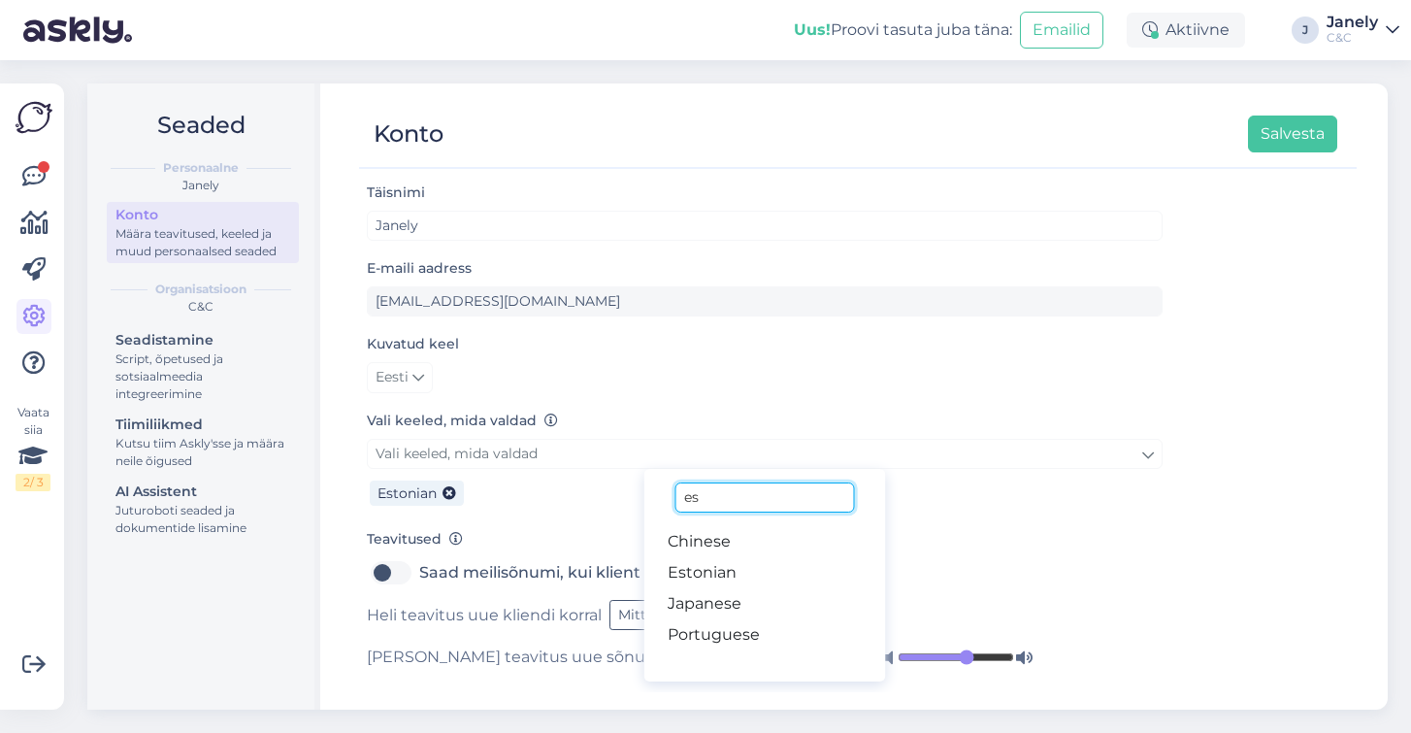
type input "e"
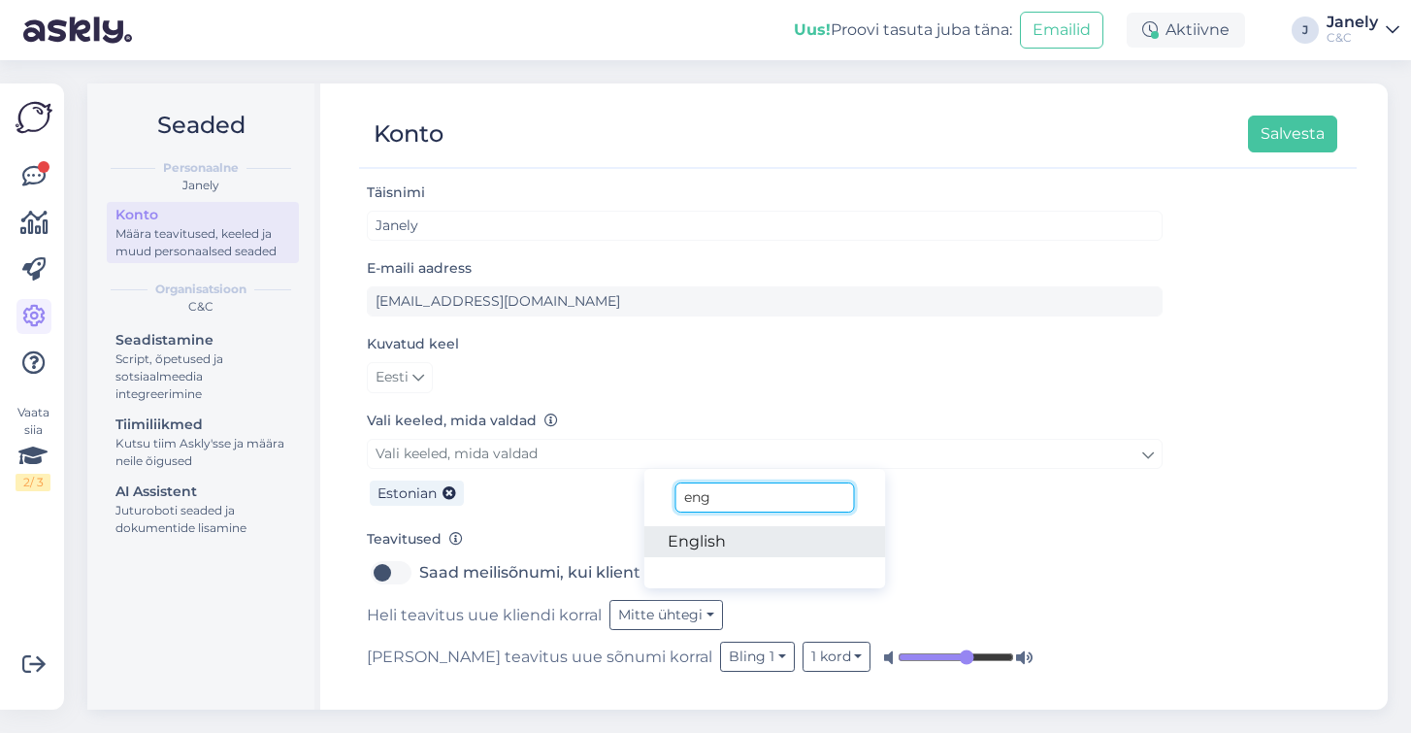
type input "eng"
click at [689, 533] on link "English" at bounding box center [765, 541] width 242 height 31
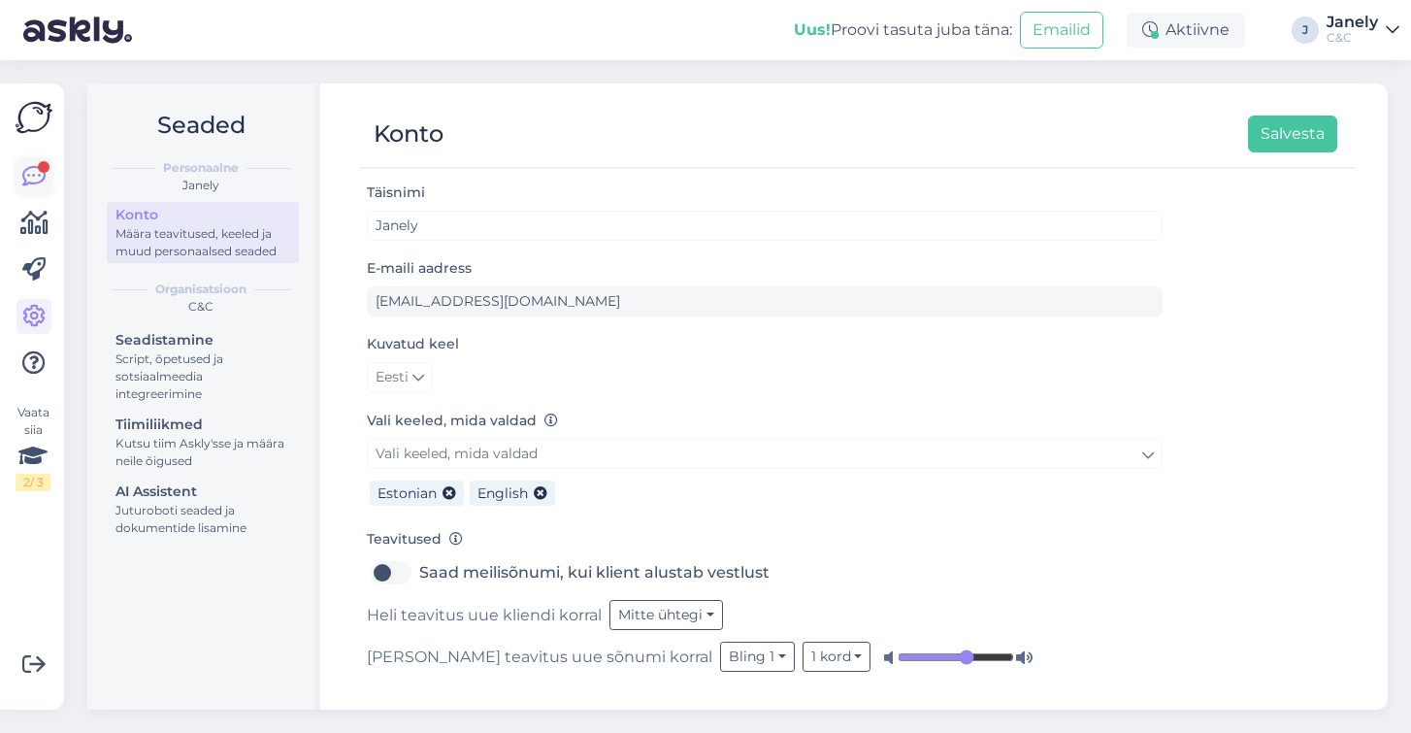
click at [31, 173] on icon at bounding box center [33, 176] width 23 height 23
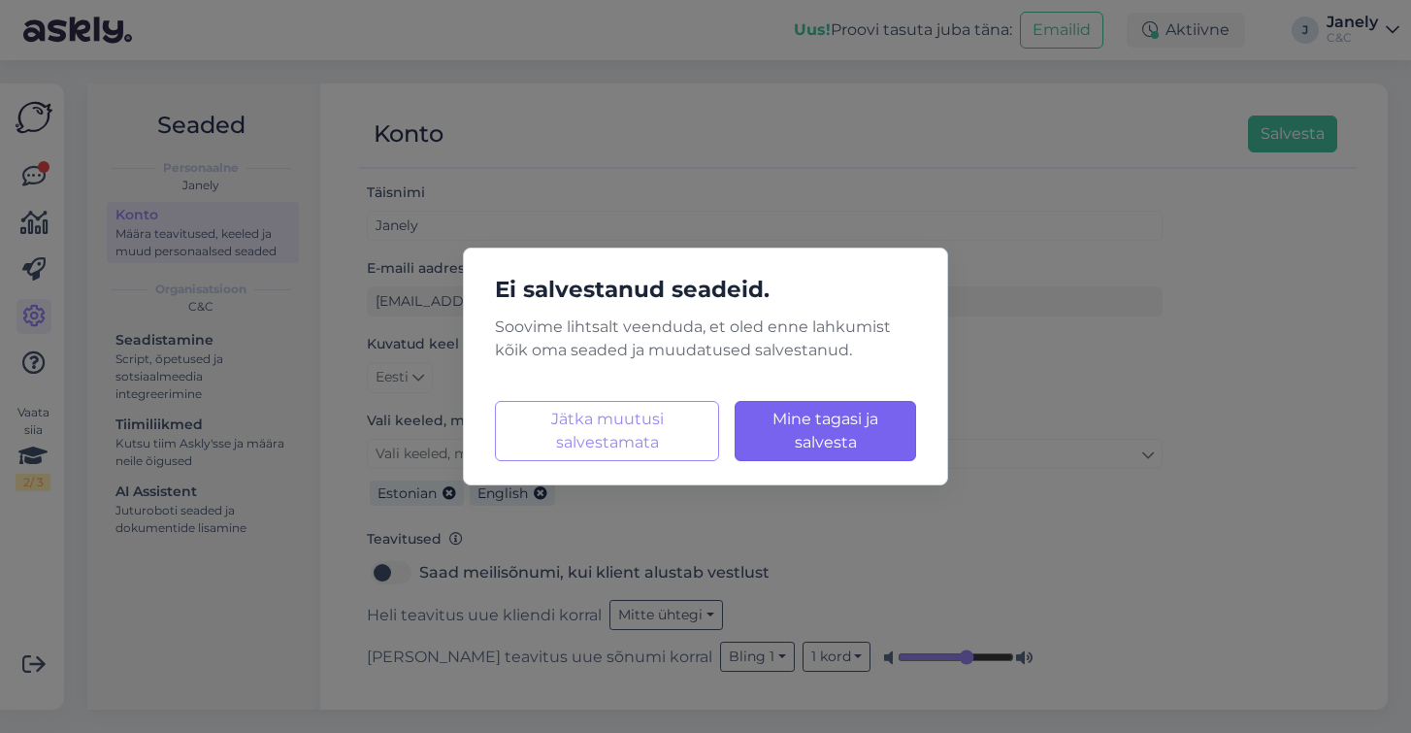
click at [822, 460] on button "Mine tagasi ja salvesta Laadimine..." at bounding box center [825, 431] width 181 height 60
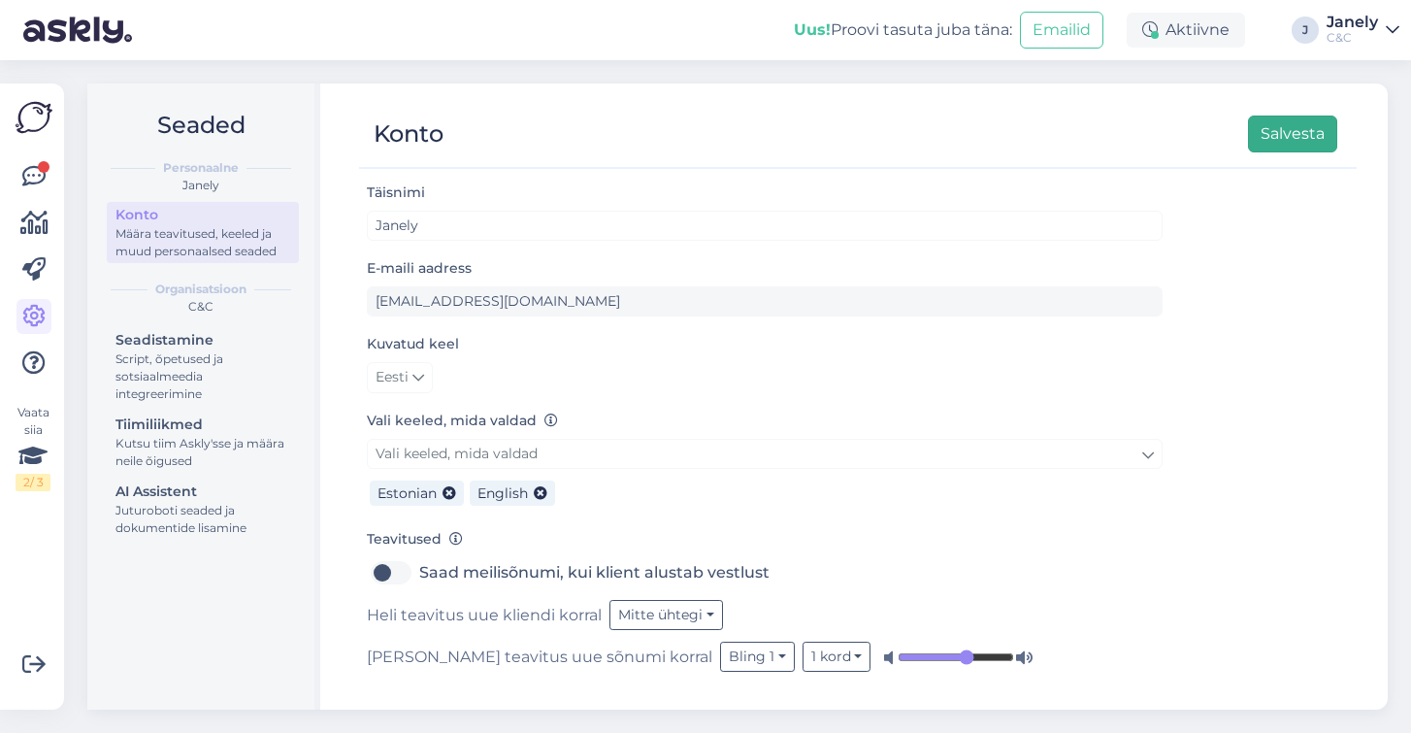
click at [1279, 123] on button "Salvesta" at bounding box center [1292, 133] width 89 height 37
click at [34, 182] on icon at bounding box center [33, 176] width 23 height 23
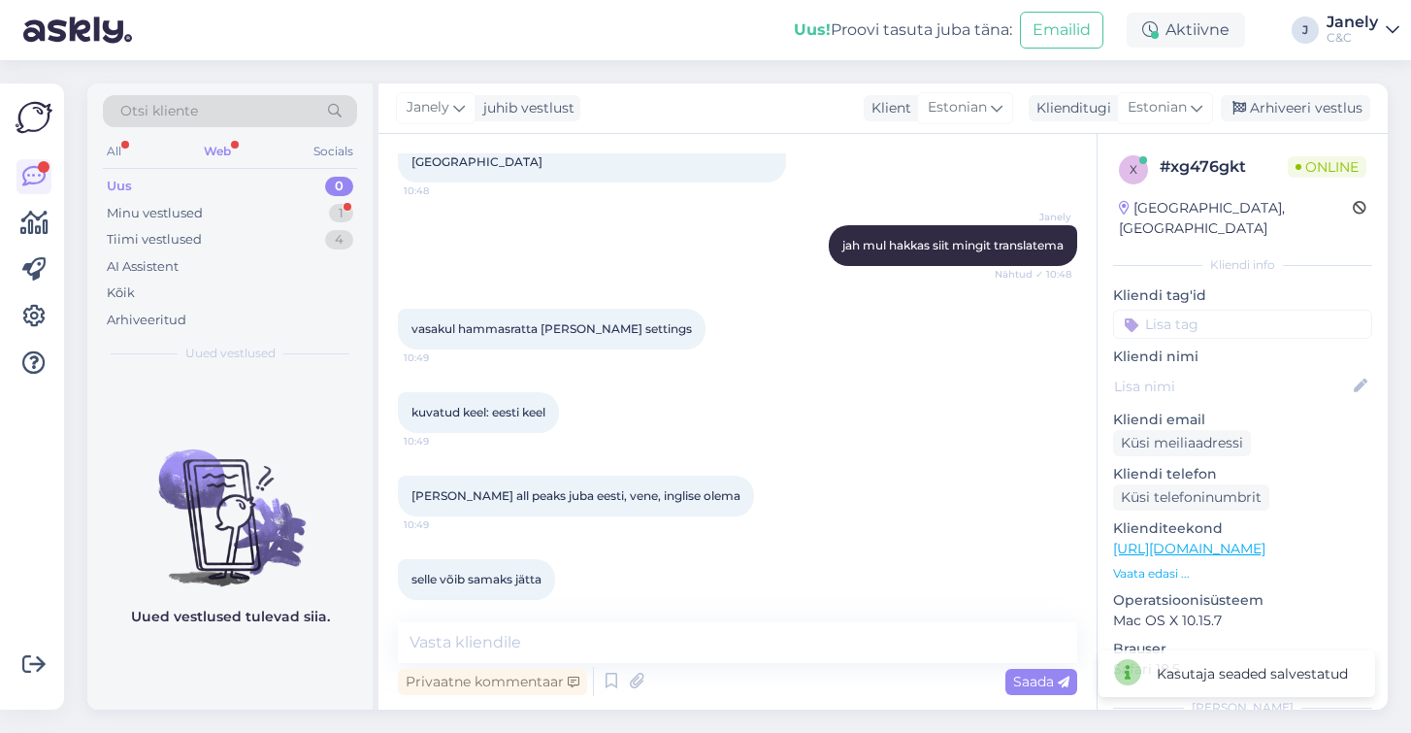
scroll to position [1367, 0]
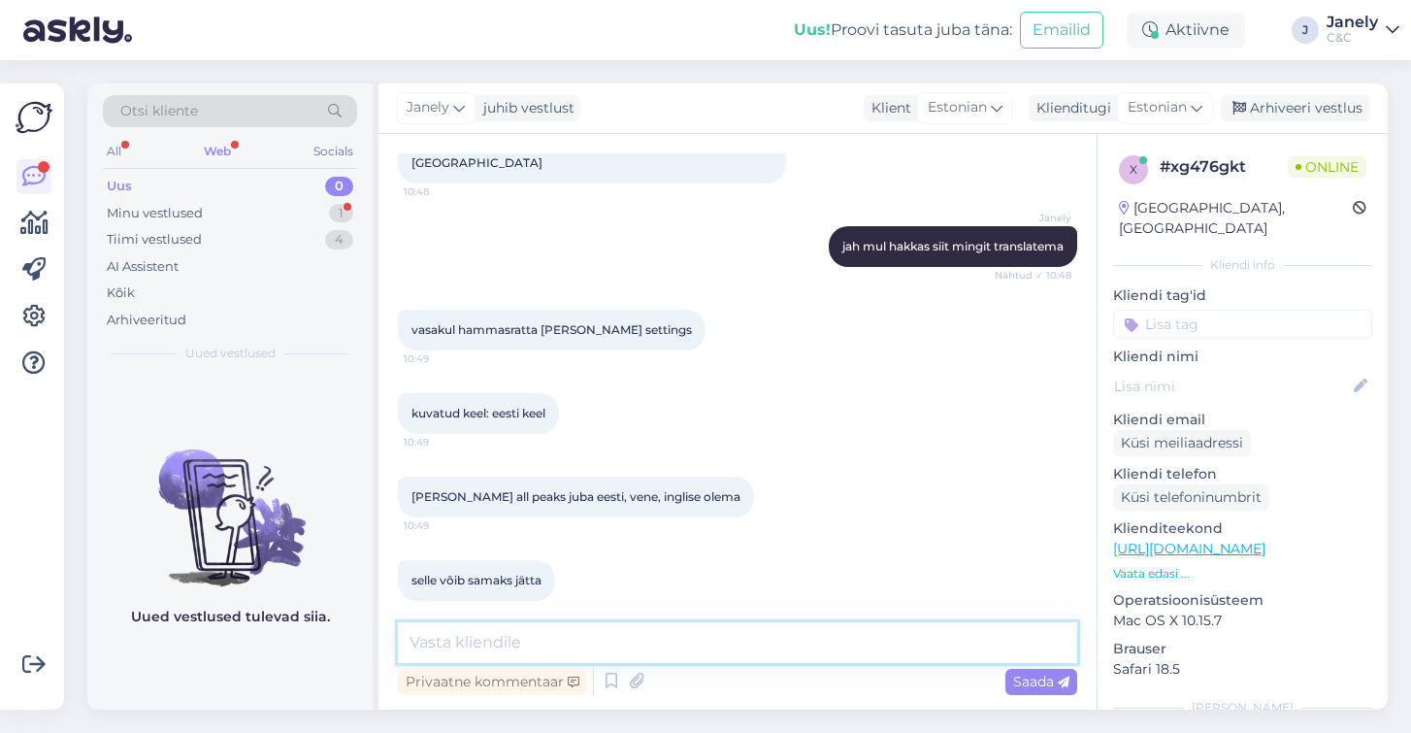
click at [609, 642] on textarea at bounding box center [737, 642] width 679 height 41
type textarea "okei"
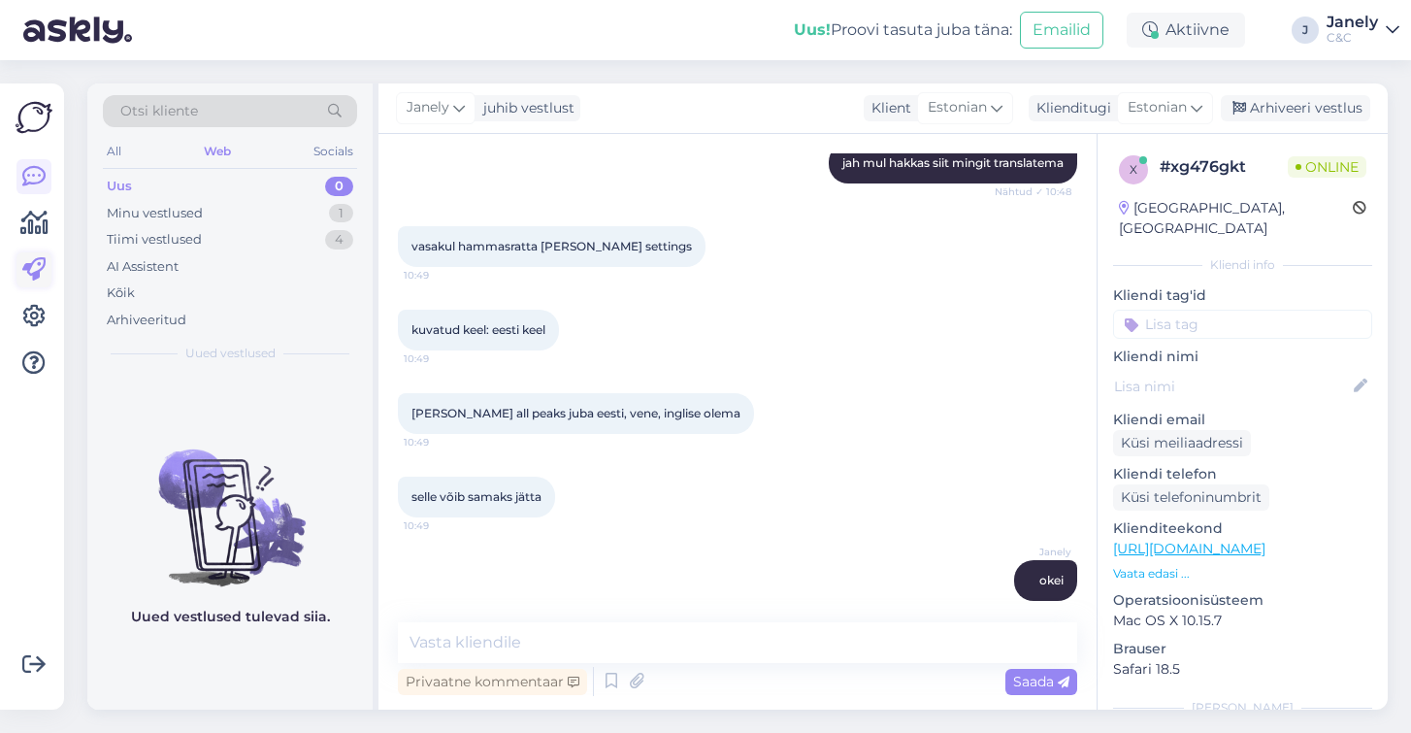
click at [42, 266] on icon at bounding box center [33, 269] width 23 height 23
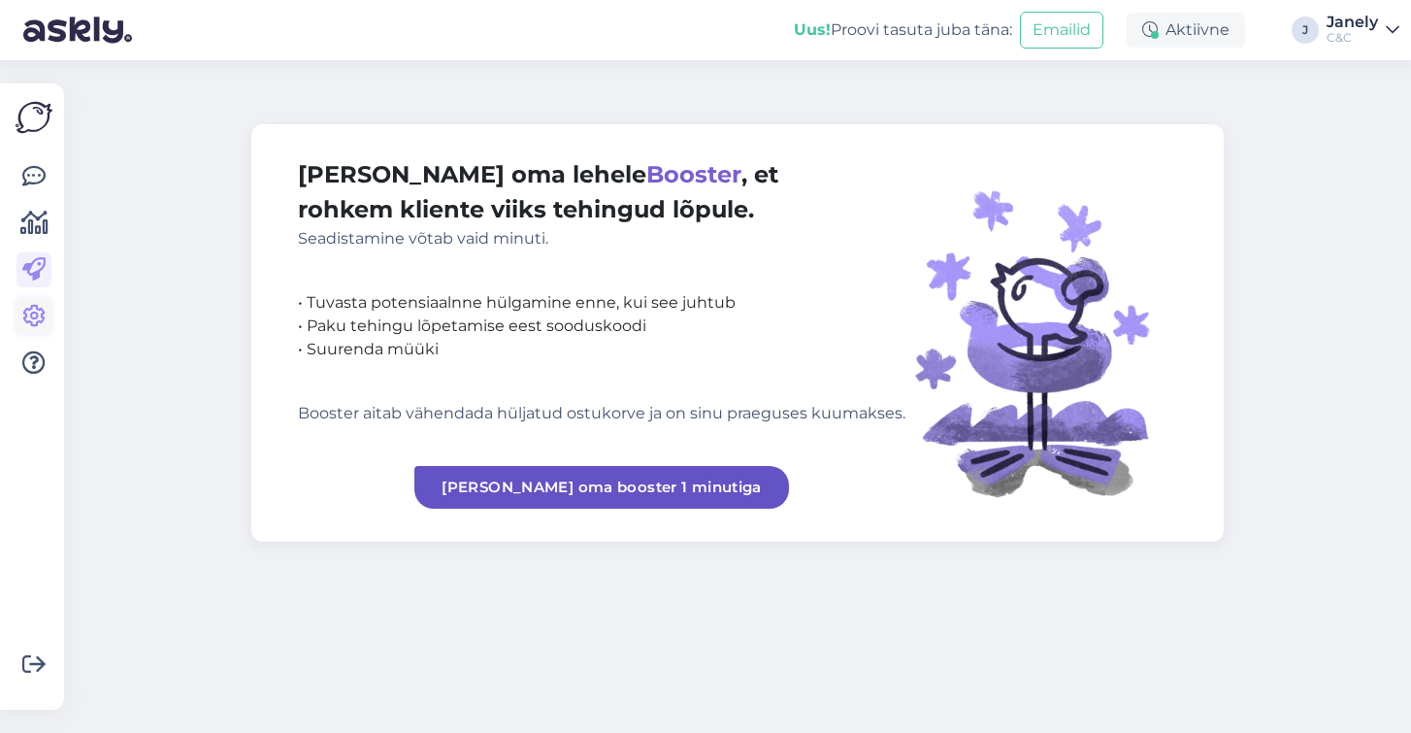
click at [37, 305] on icon at bounding box center [33, 316] width 23 height 23
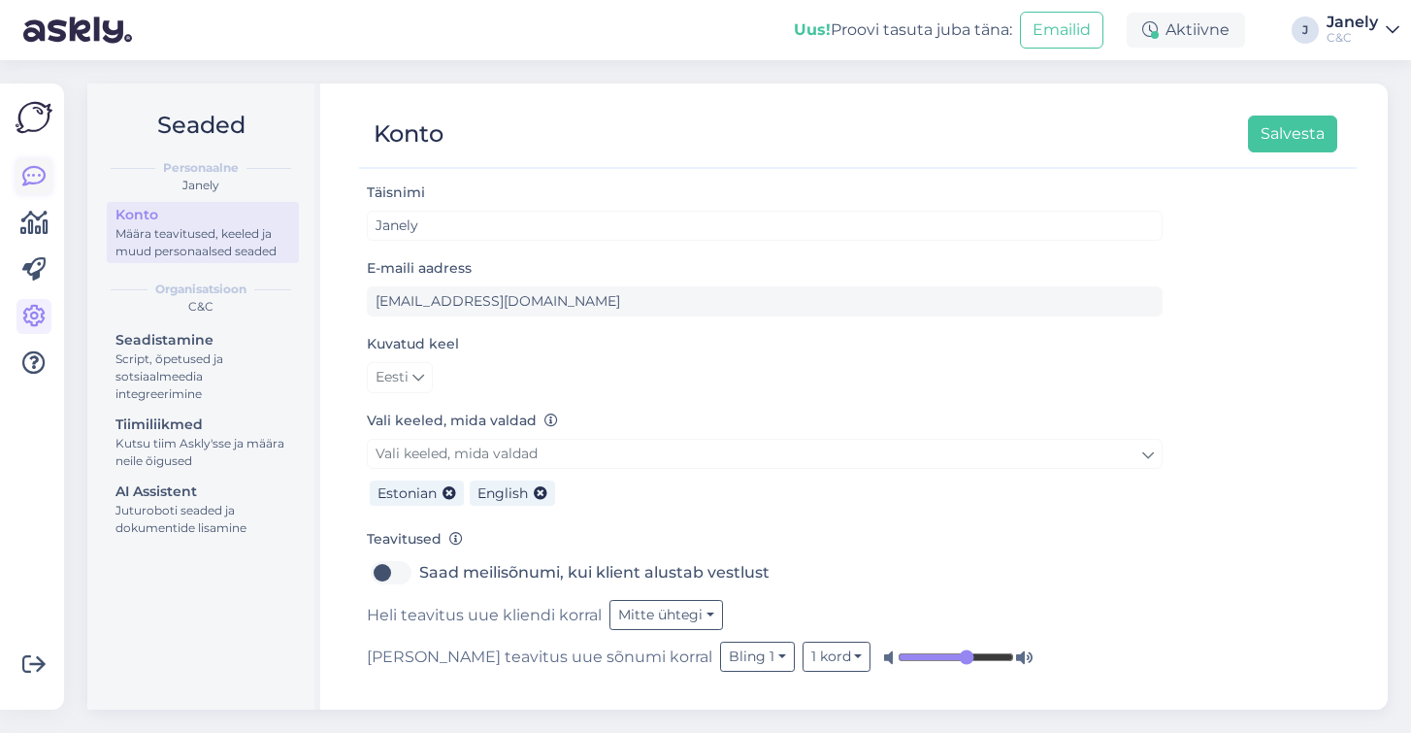
click at [47, 180] on link at bounding box center [33, 176] width 35 height 35
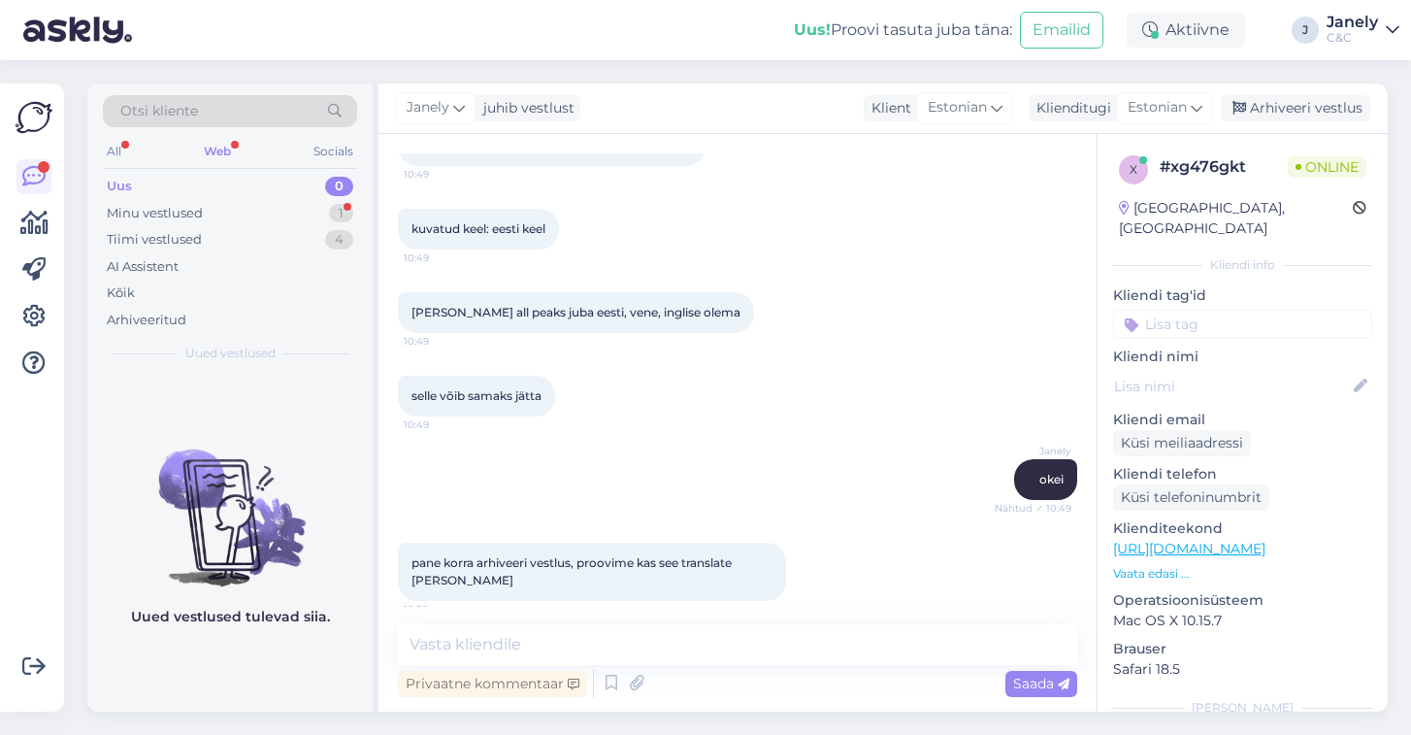
scroll to position [1550, 0]
click at [1284, 115] on div "Arhiveeri vestlus" at bounding box center [1295, 108] width 149 height 26
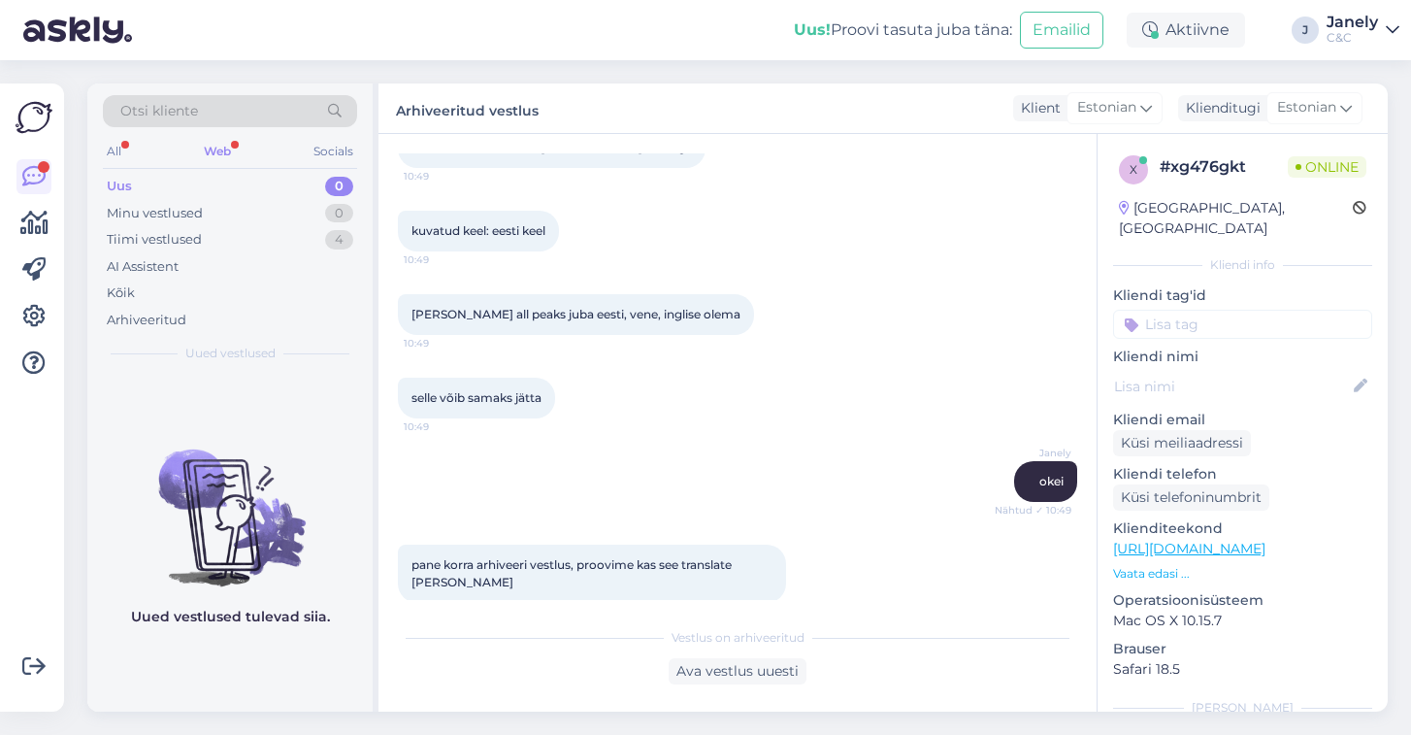
scroll to position [1640, 0]
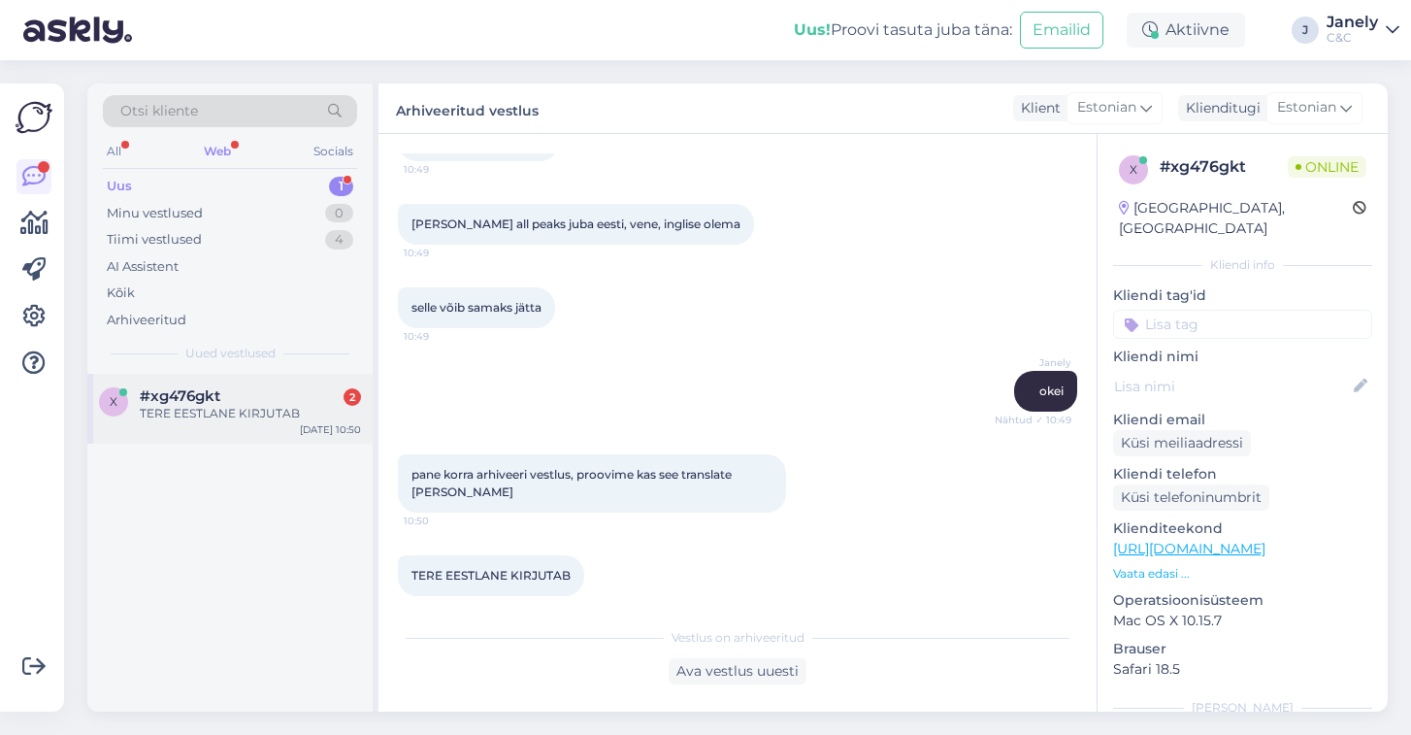
click at [300, 415] on div "TERE EESTLANE KIRJUTAB" at bounding box center [250, 413] width 221 height 17
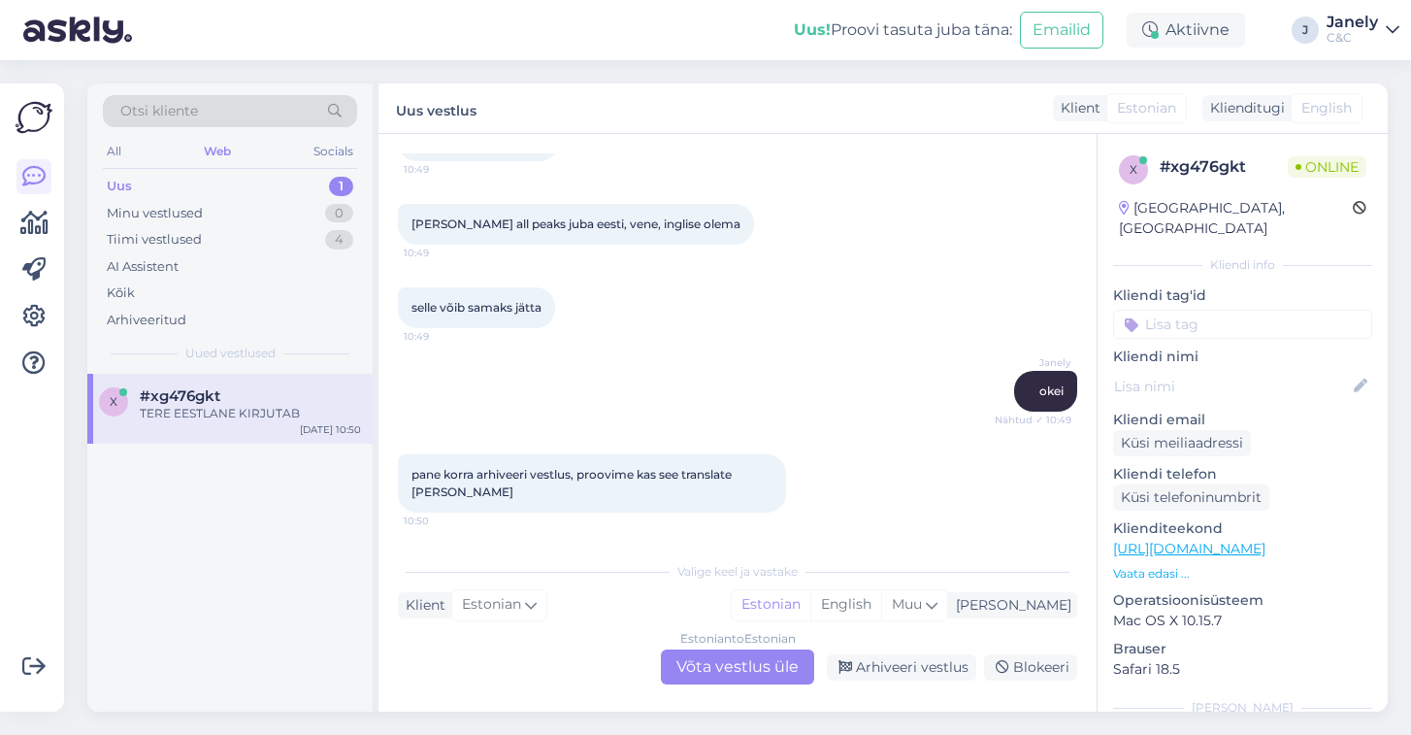
scroll to position [1706, 0]
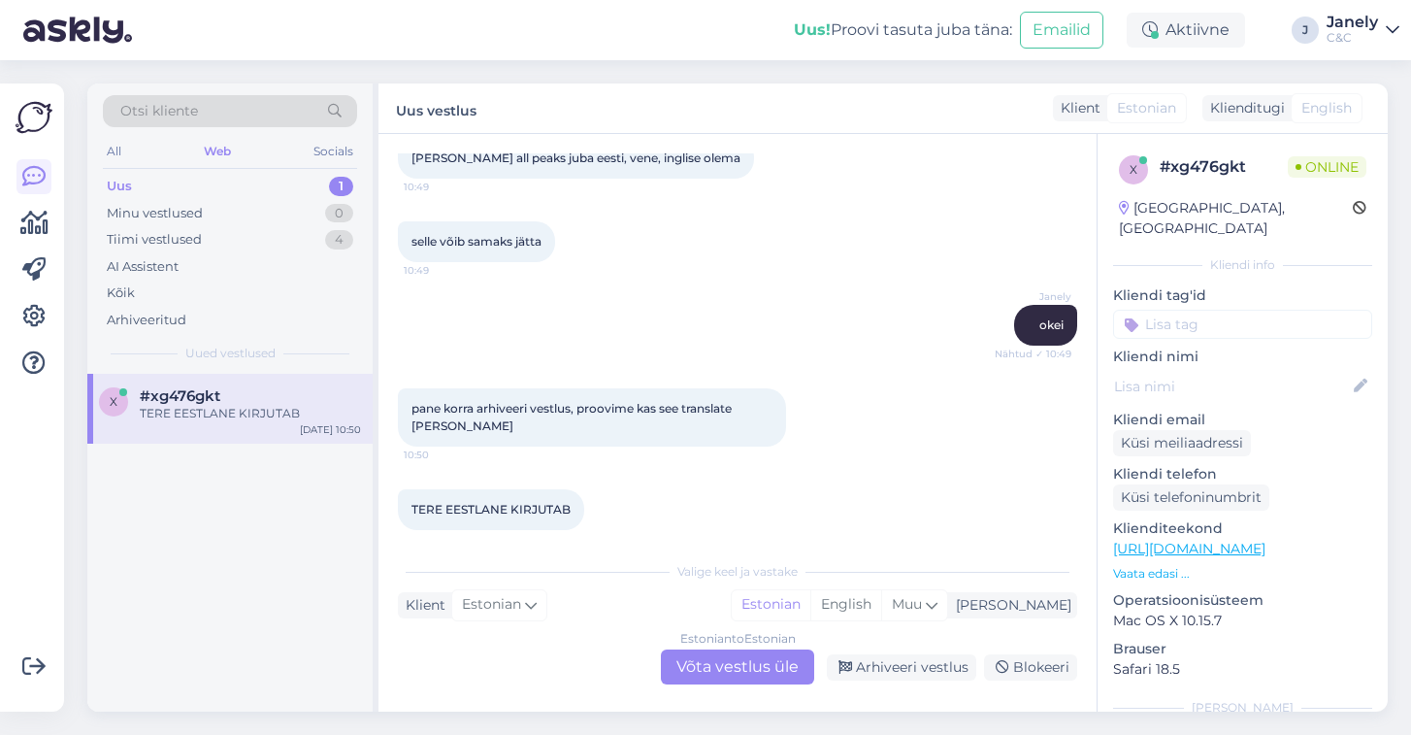
click at [733, 674] on div "Estonian to Estonian Võta vestlus üle" at bounding box center [737, 666] width 153 height 35
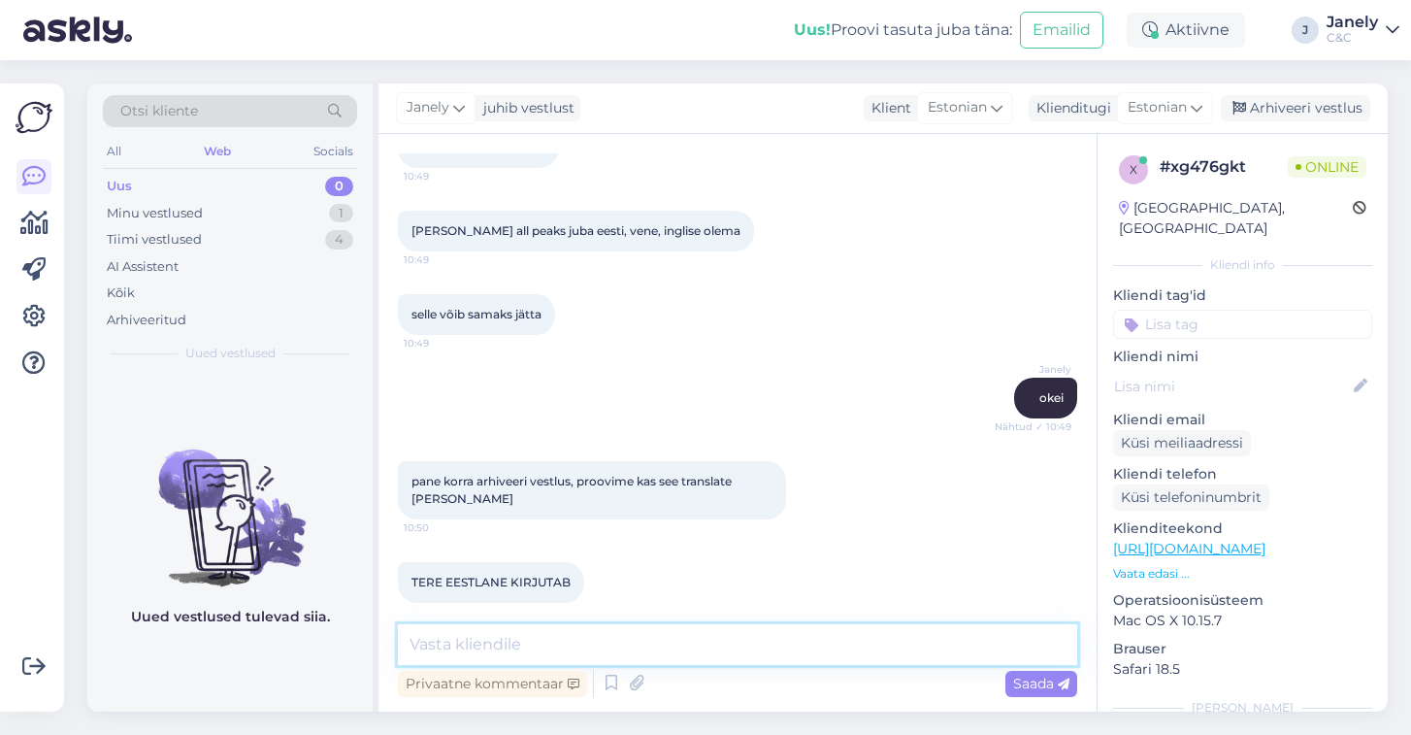
click at [688, 652] on textarea at bounding box center [737, 644] width 679 height 41
type textarea "Tere eestlane kirjutab vastu :D"
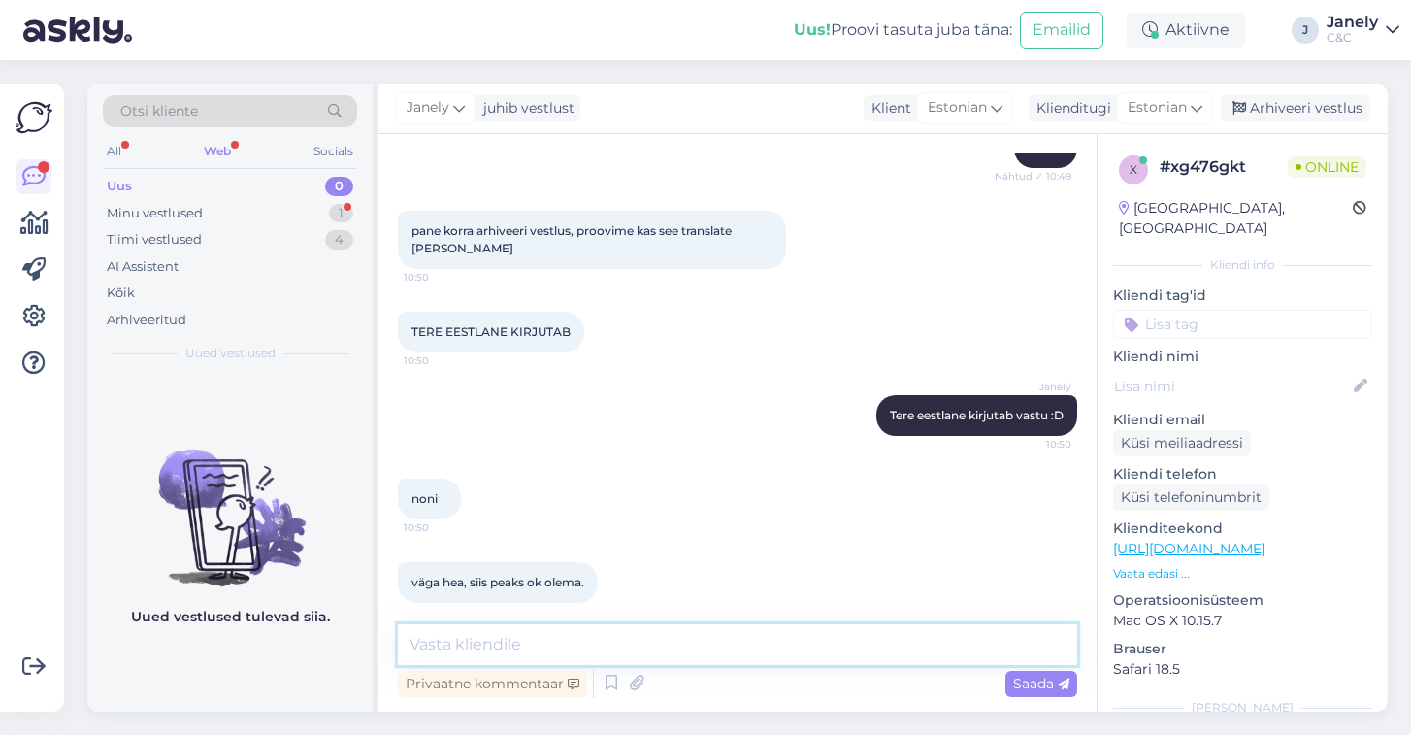
scroll to position [1967, 0]
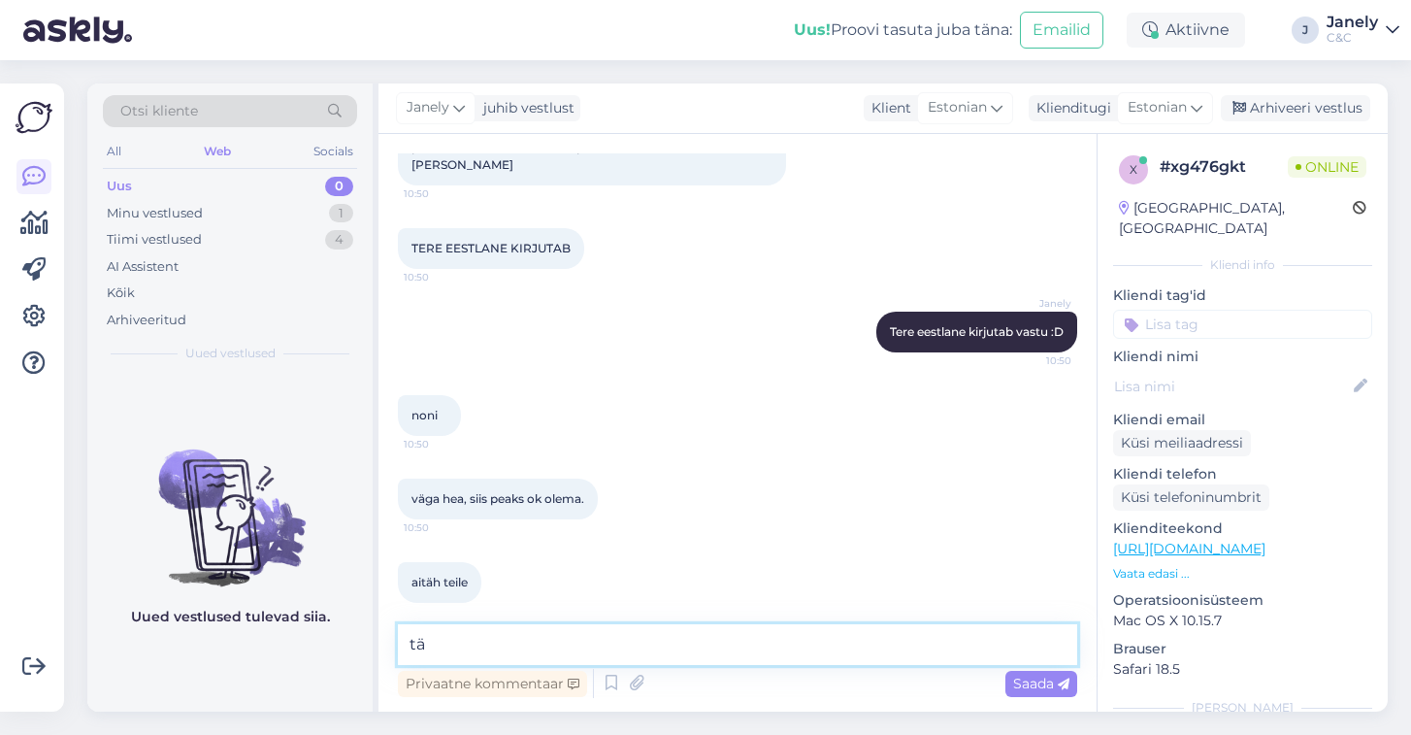
type textarea "t"
type textarea "Tänud, head päeva! :D"
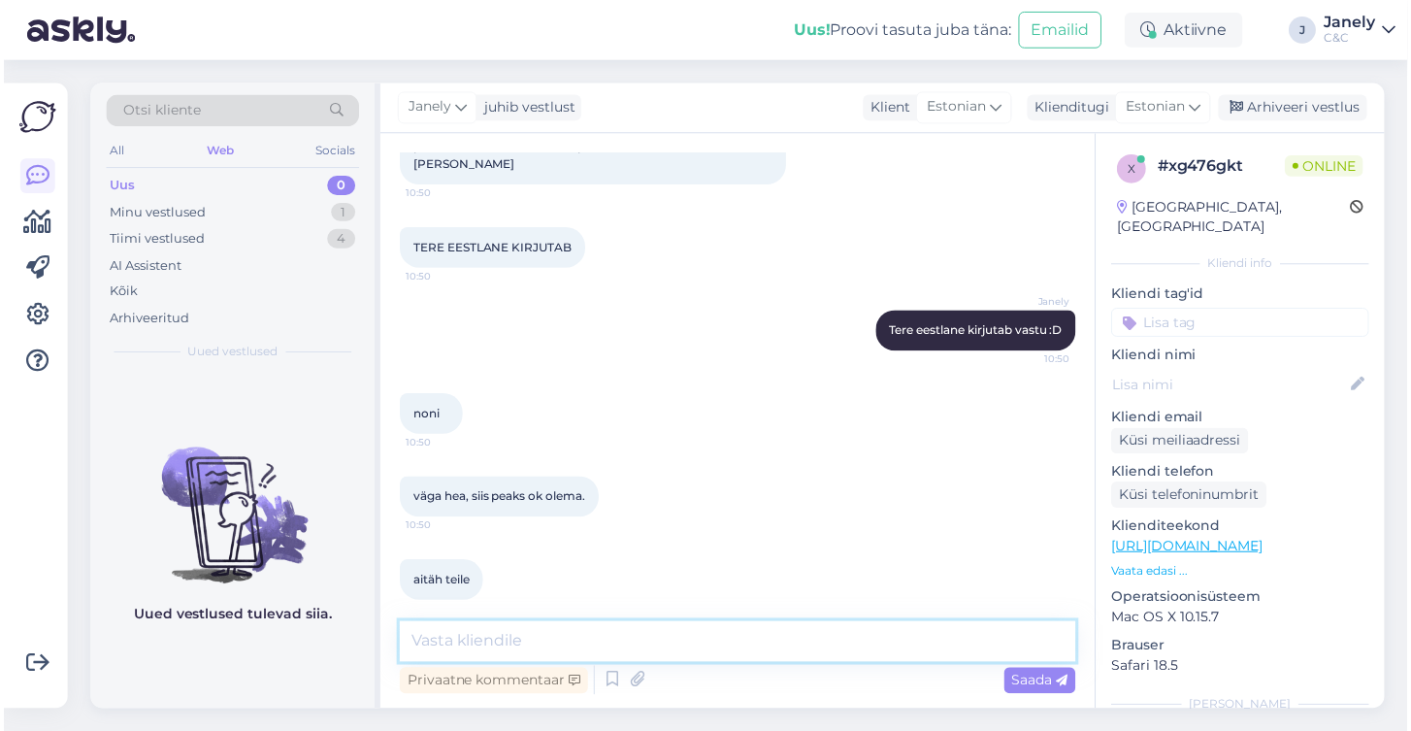
scroll to position [2051, 0]
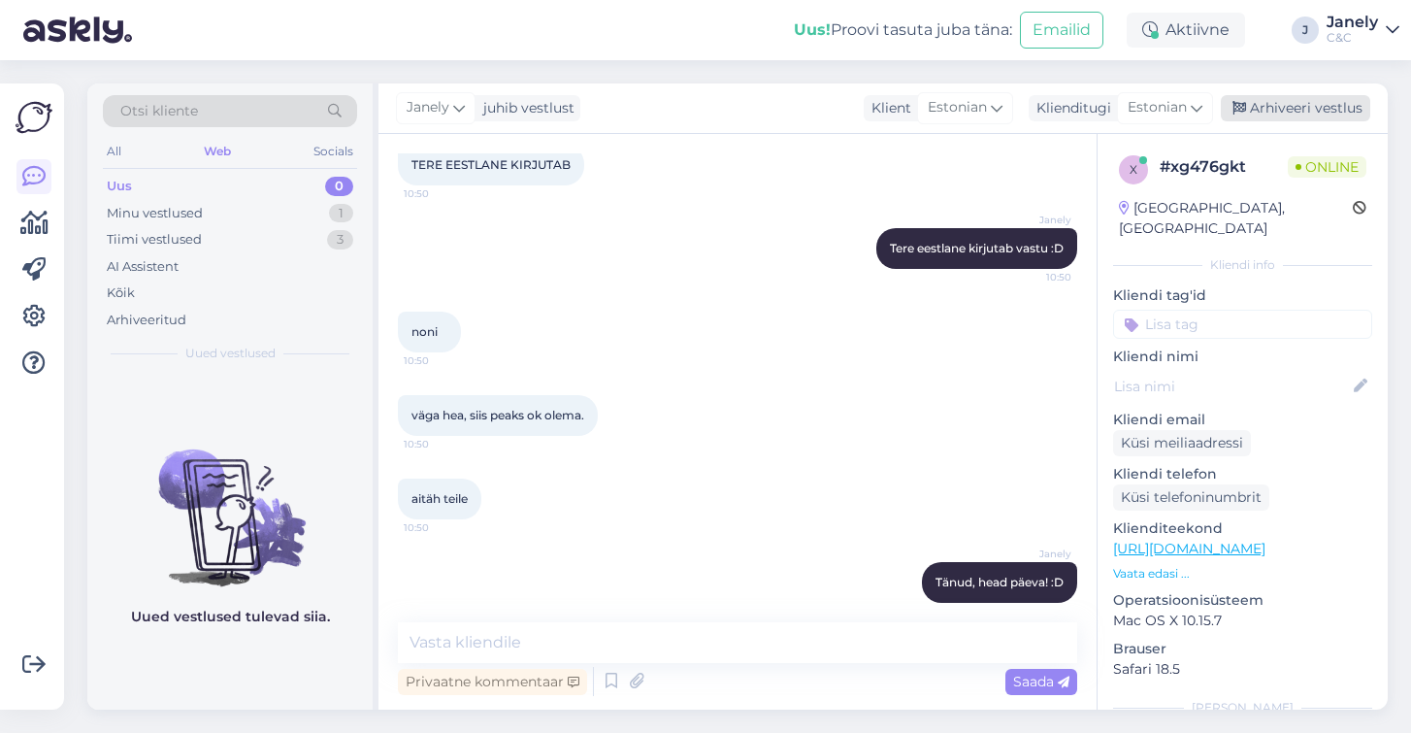
click at [1284, 117] on div "Arhiveeri vestlus" at bounding box center [1295, 108] width 149 height 26
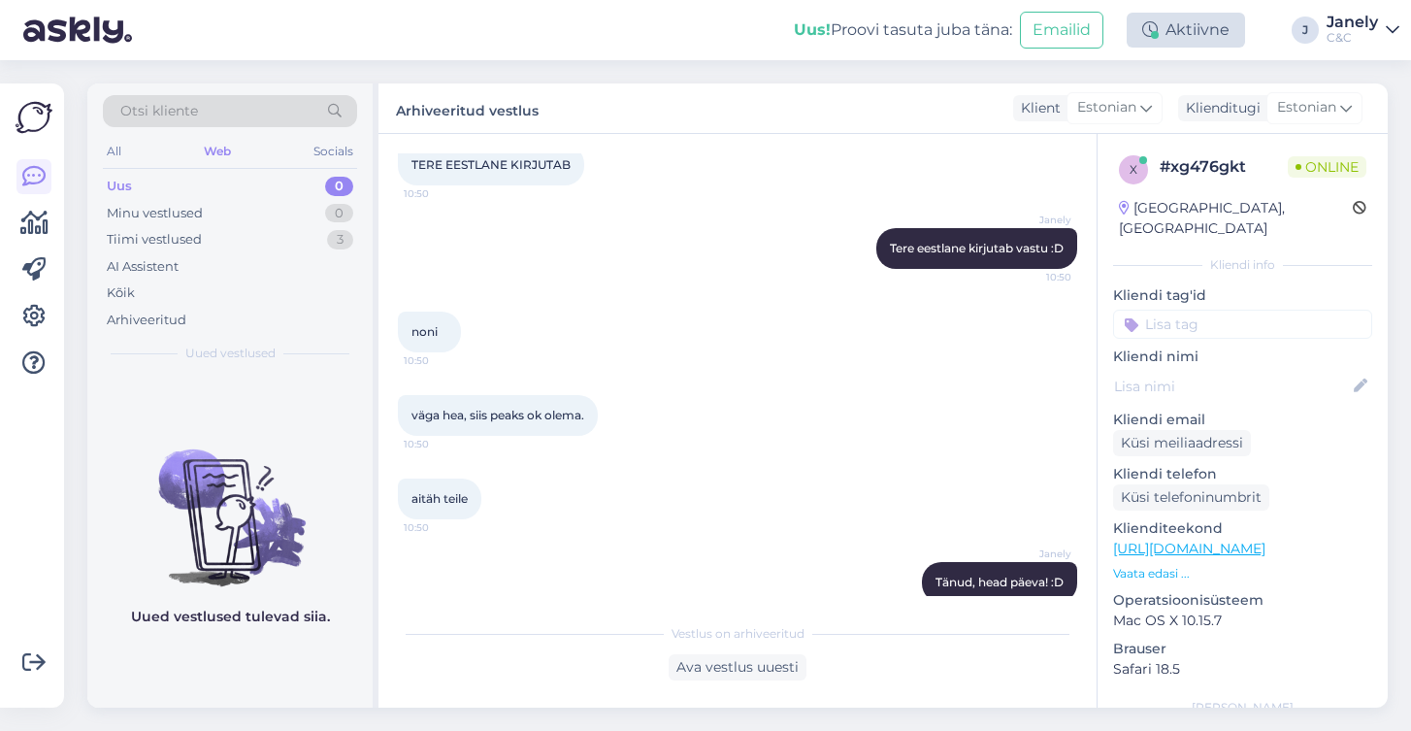
click at [1200, 17] on div "Aktiivne" at bounding box center [1186, 30] width 118 height 35
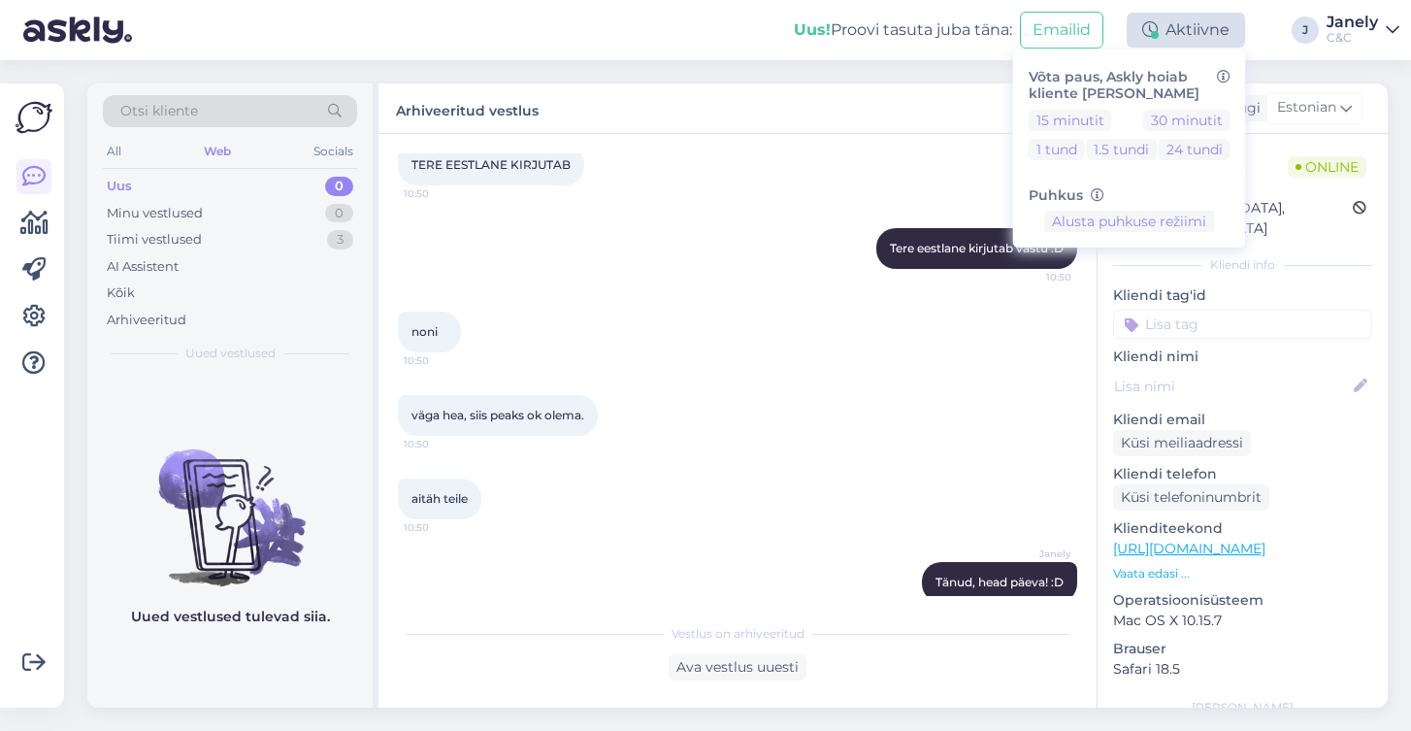
click at [1200, 17] on div "Aktiivne" at bounding box center [1186, 30] width 118 height 35
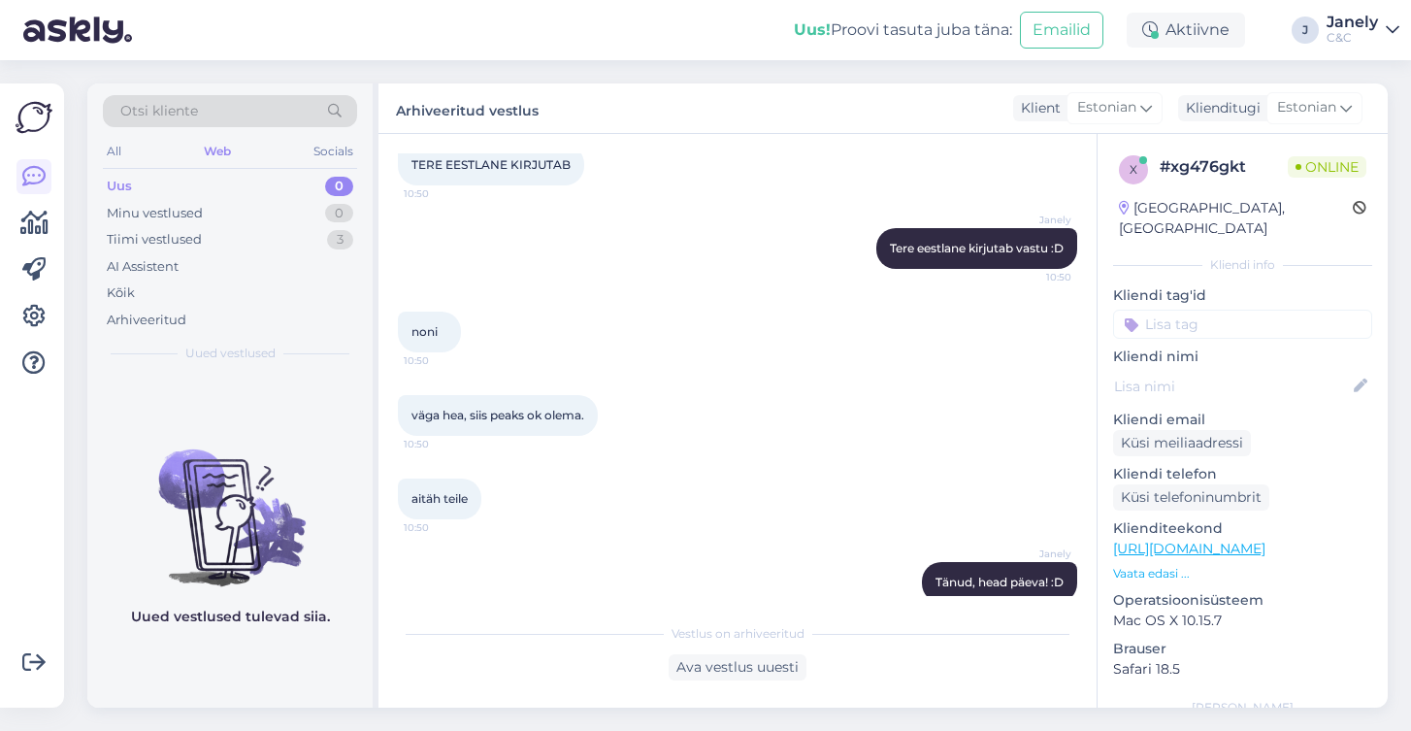
click at [1284, 39] on div "Uus! Proovi tasuta juba täna: Emailid Aktiivne Võta paus, Askly hoiab kliente s…" at bounding box center [705, 30] width 1411 height 60
click at [1284, 44] on div "C&C" at bounding box center [1352, 38] width 51 height 16
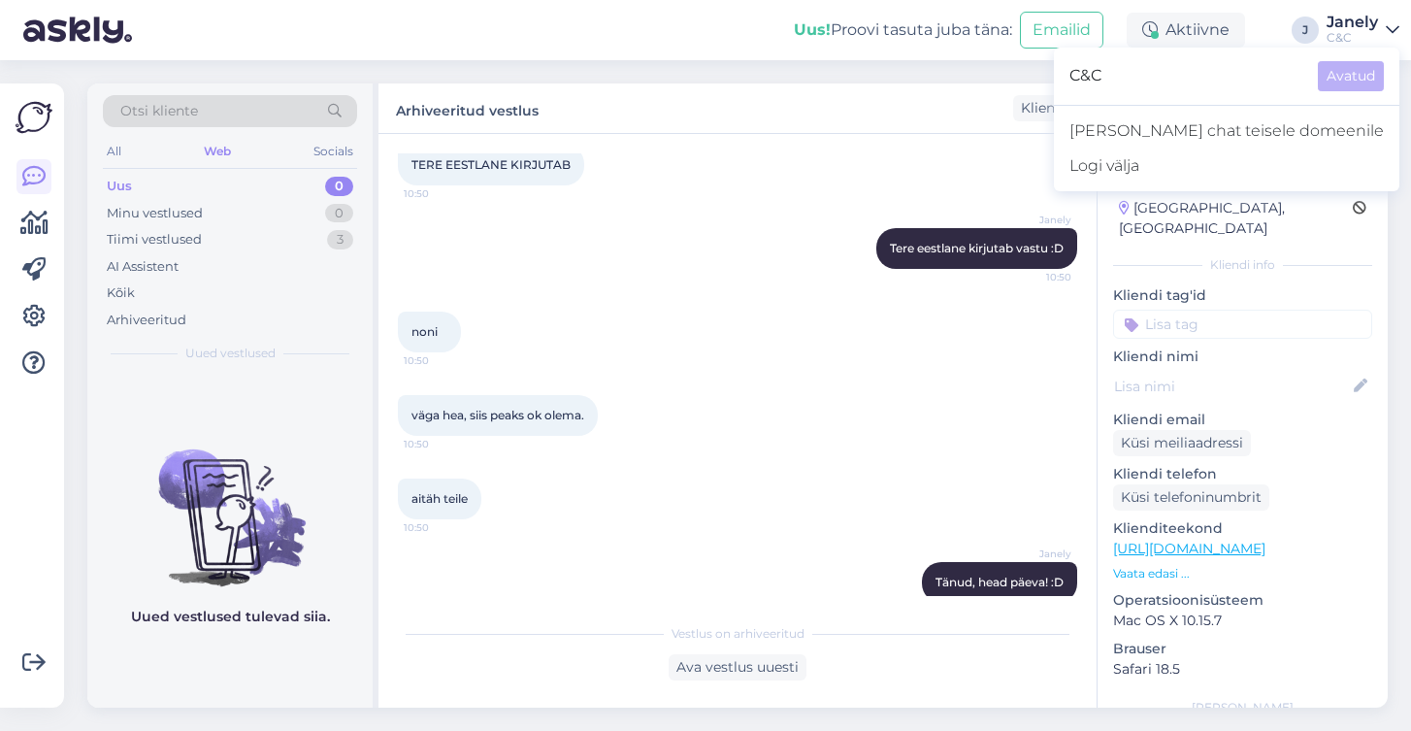
click at [1284, 44] on div "C&C" at bounding box center [1352, 38] width 51 height 16
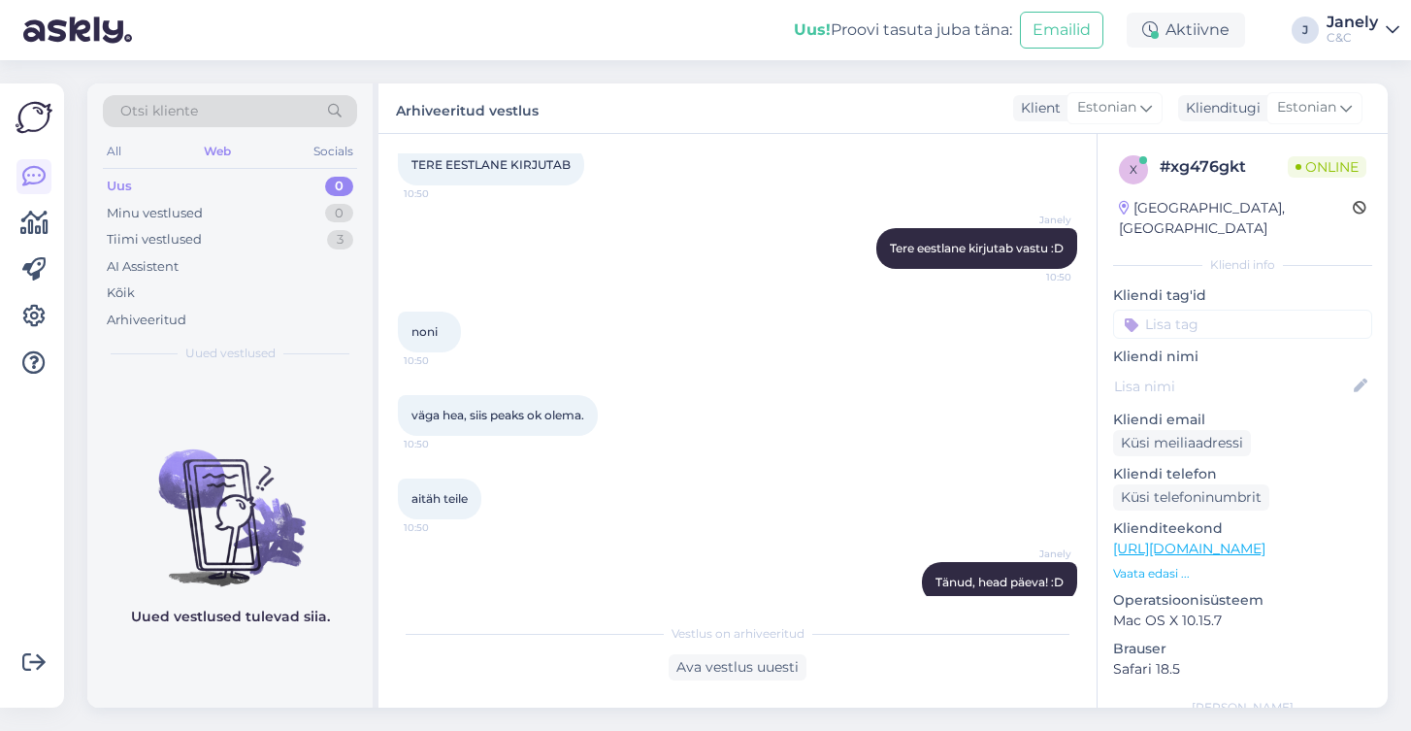
scroll to position [0, 0]
click at [1284, 49] on div "Uus! Proovi tasuta juba täna: Emailid Aktiivne Võta paus, Askly hoiab kliente s…" at bounding box center [705, 30] width 1411 height 60
